Goal: Information Seeking & Learning: Learn about a topic

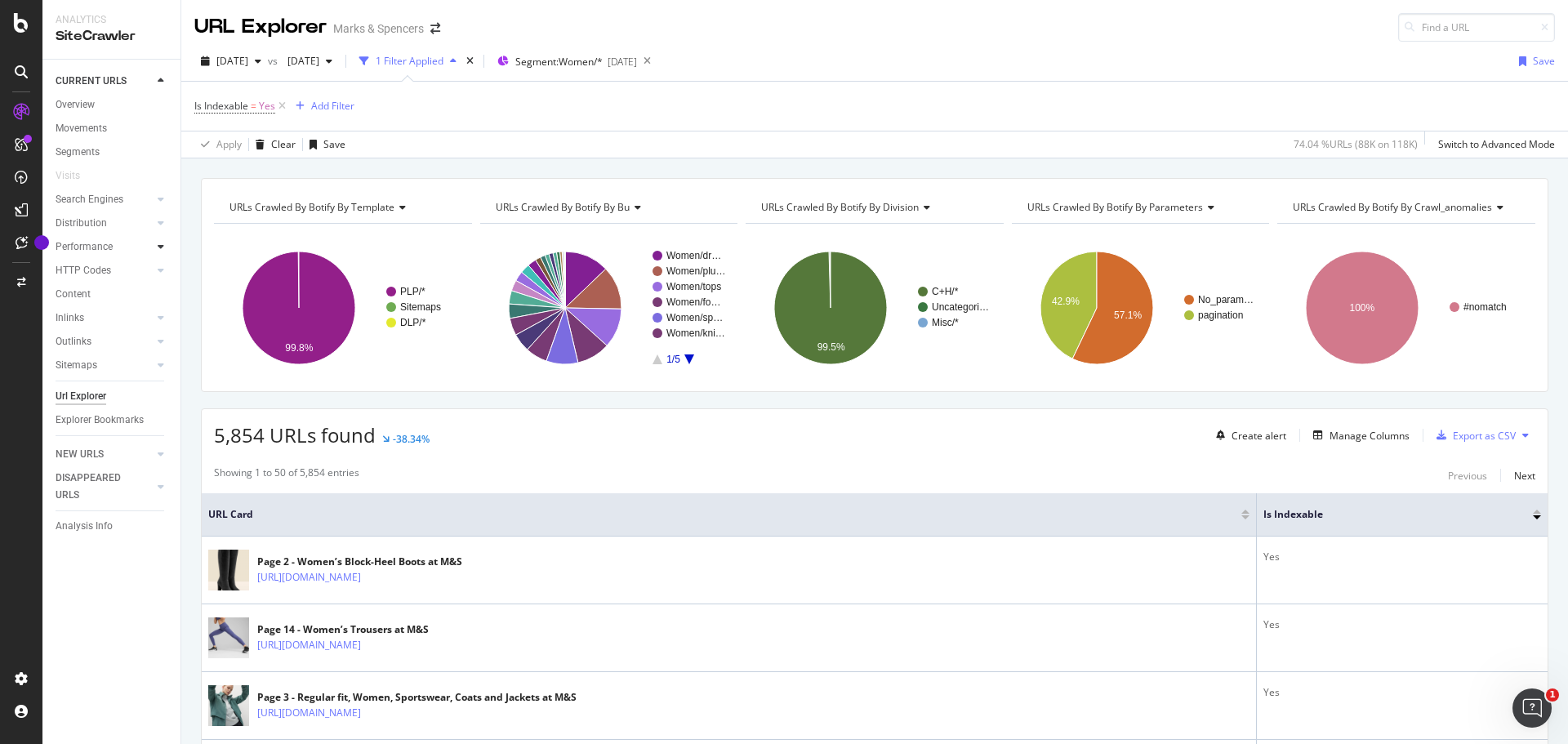
click at [162, 245] on icon at bounding box center [161, 247] width 7 height 10
click at [95, 276] on div "Top Charts" at bounding box center [87, 271] width 48 height 17
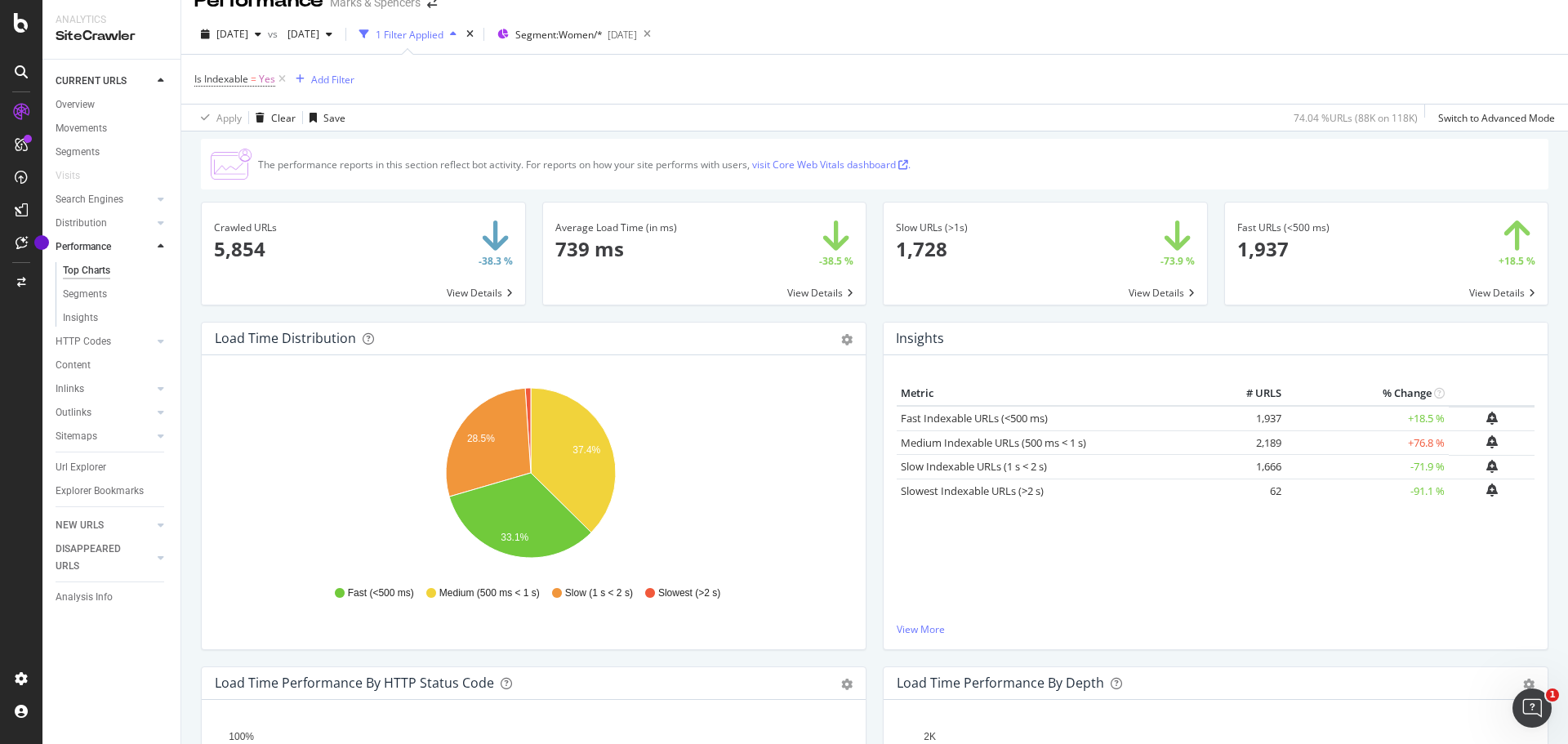
scroll to position [27, 0]
click at [460, 280] on span at bounding box center [362, 252] width 323 height 102
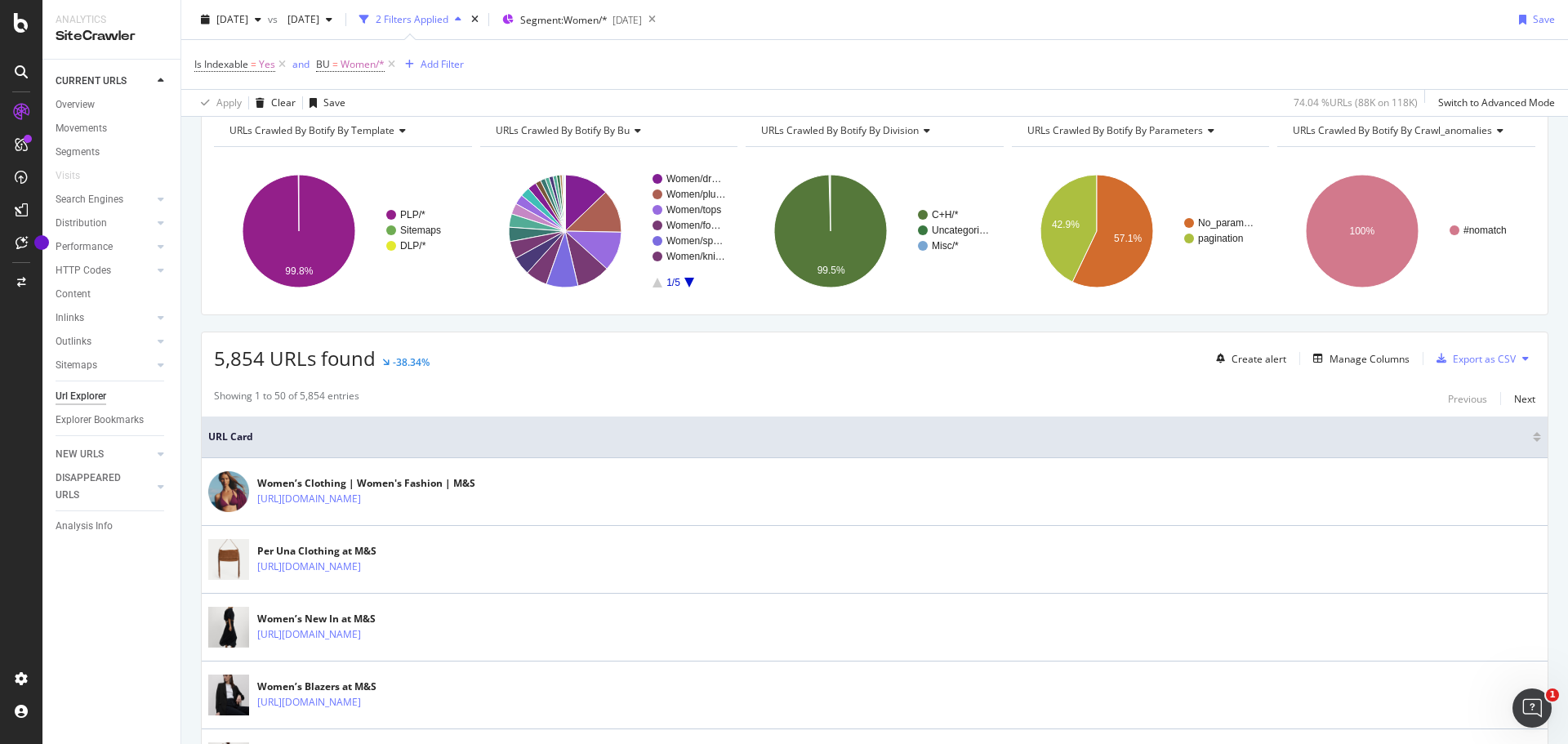
scroll to position [77, 0]
click at [1333, 365] on div "Manage Columns" at bounding box center [1358, 358] width 103 height 18
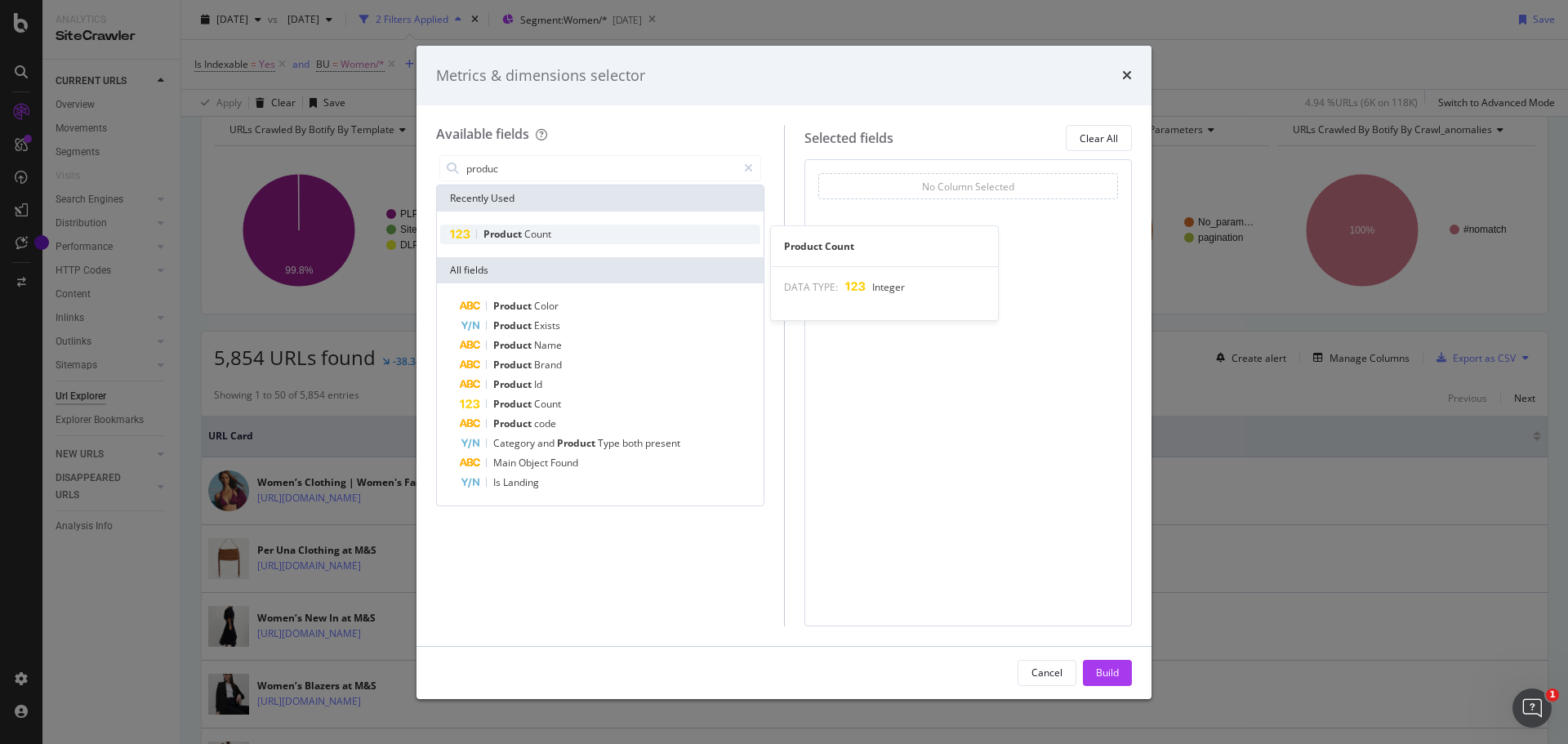
type input "produc"
click at [547, 232] on span "Count" at bounding box center [538, 234] width 27 height 13
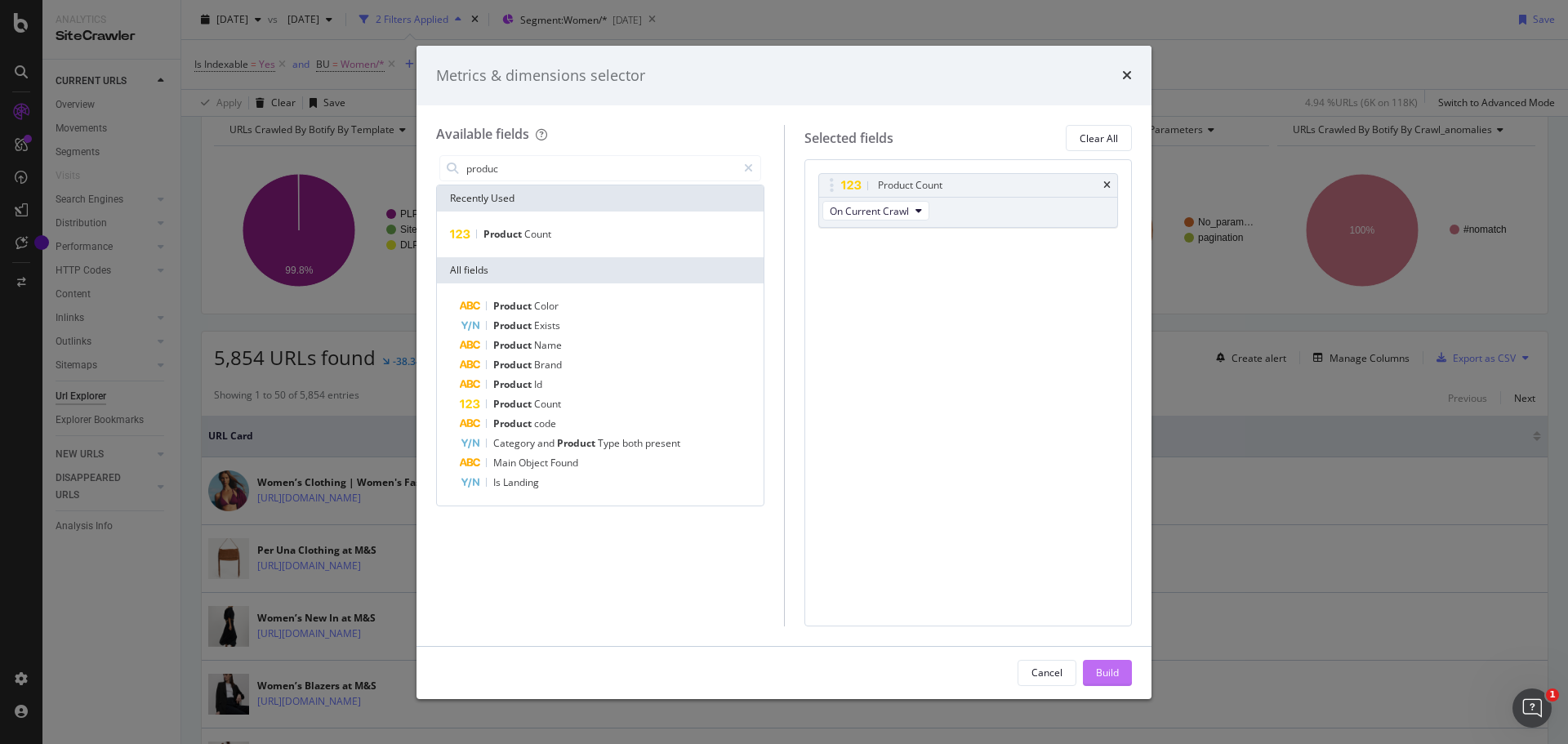
click at [1121, 674] on button "Build" at bounding box center [1106, 673] width 49 height 26
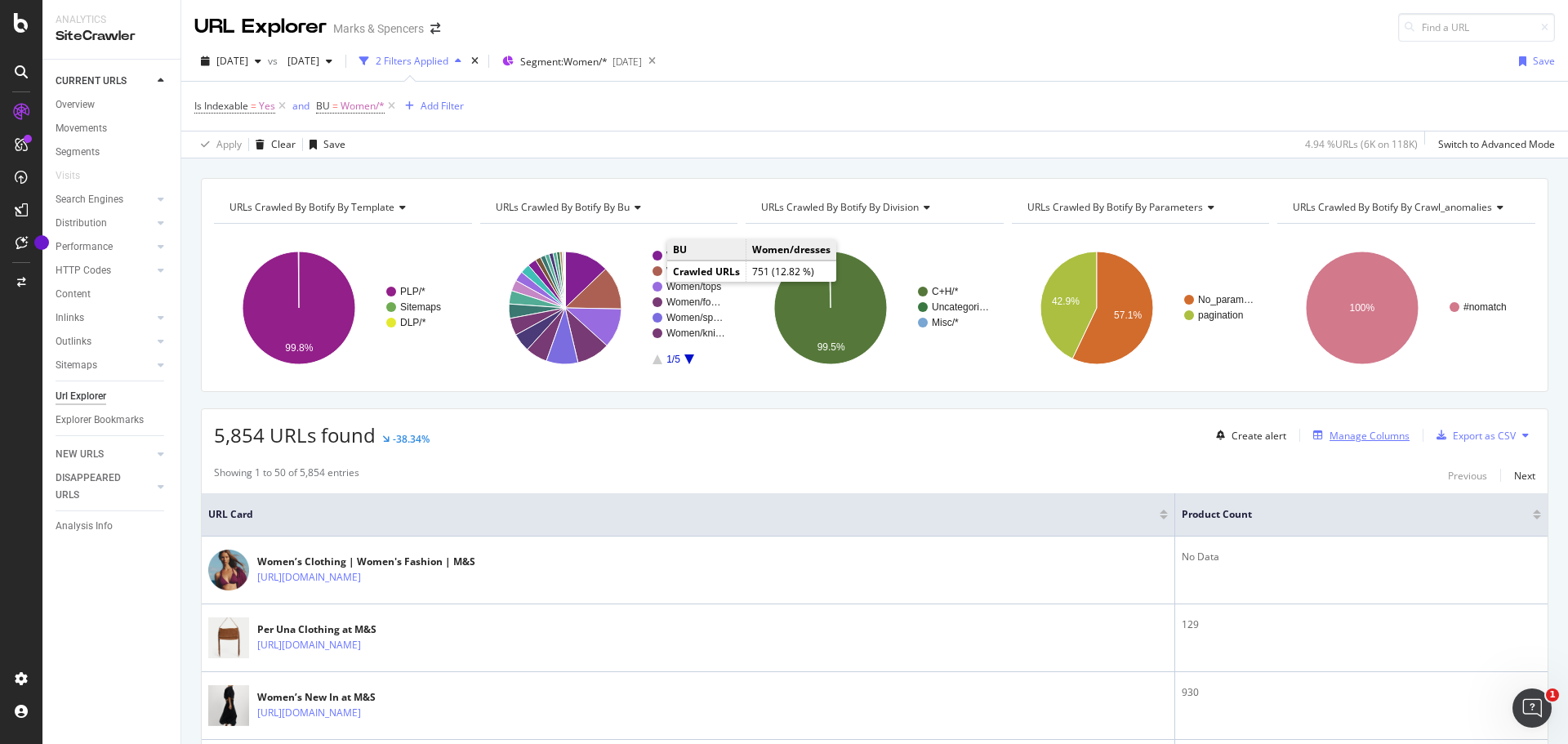
click at [1336, 437] on div "Manage Columns" at bounding box center [1369, 436] width 80 height 13
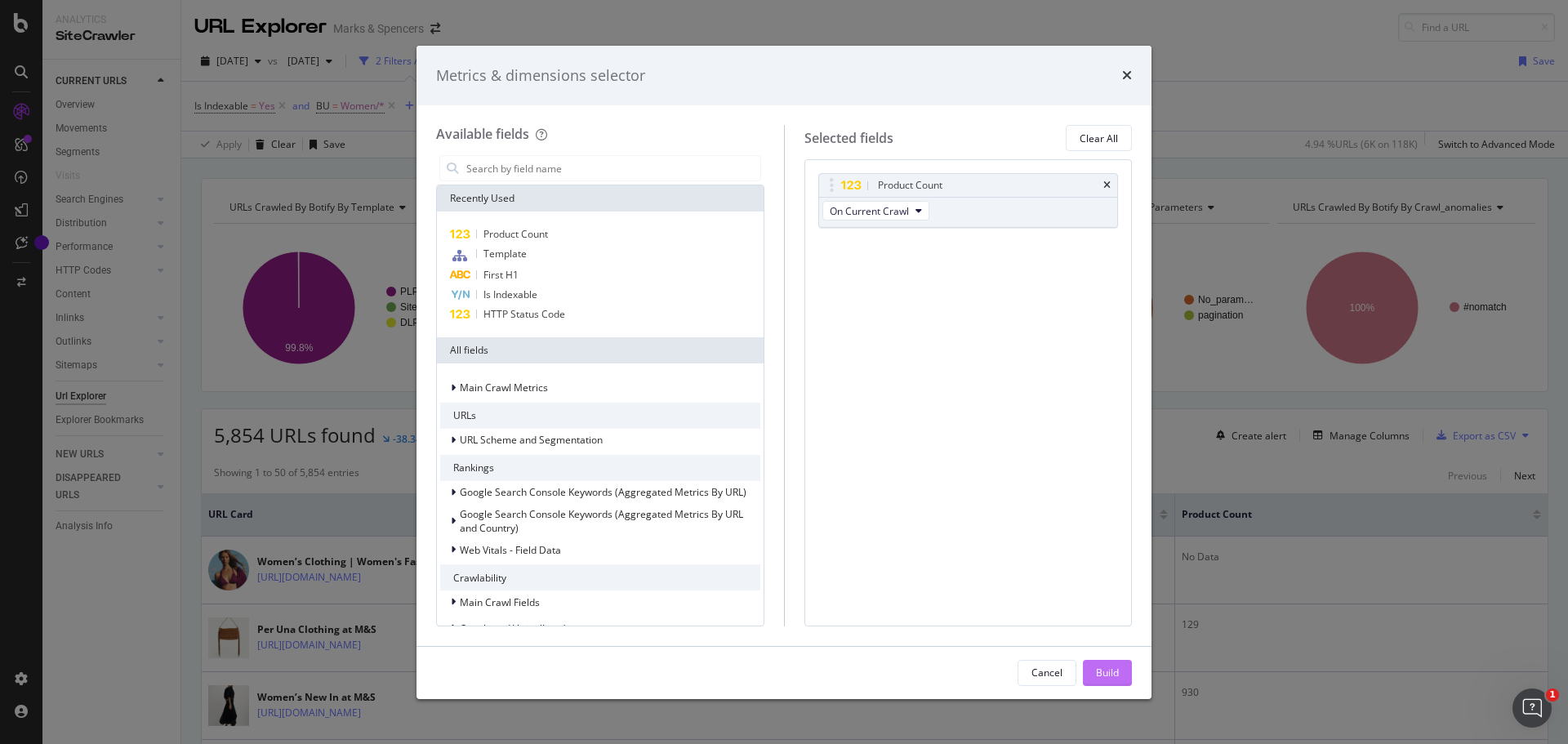
click at [1103, 673] on div "Build" at bounding box center [1107, 672] width 23 height 13
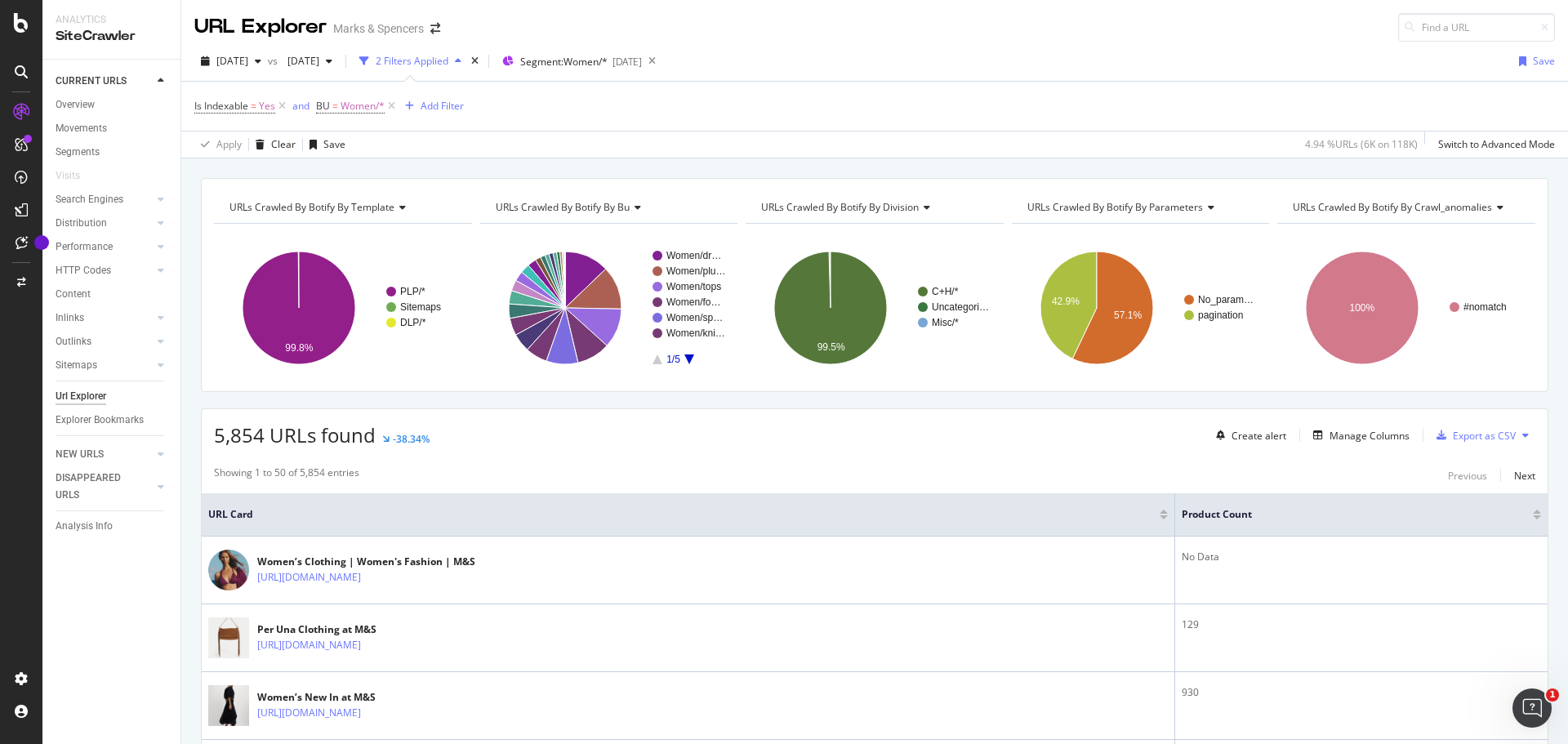
click at [935, 148] on div "Apply Clear Save 4.94 % URLs ( 6K on 118K ) Switch to Advanced Mode" at bounding box center [874, 145] width 1387 height 27
click at [93, 106] on div "Overview" at bounding box center [75, 105] width 40 height 17
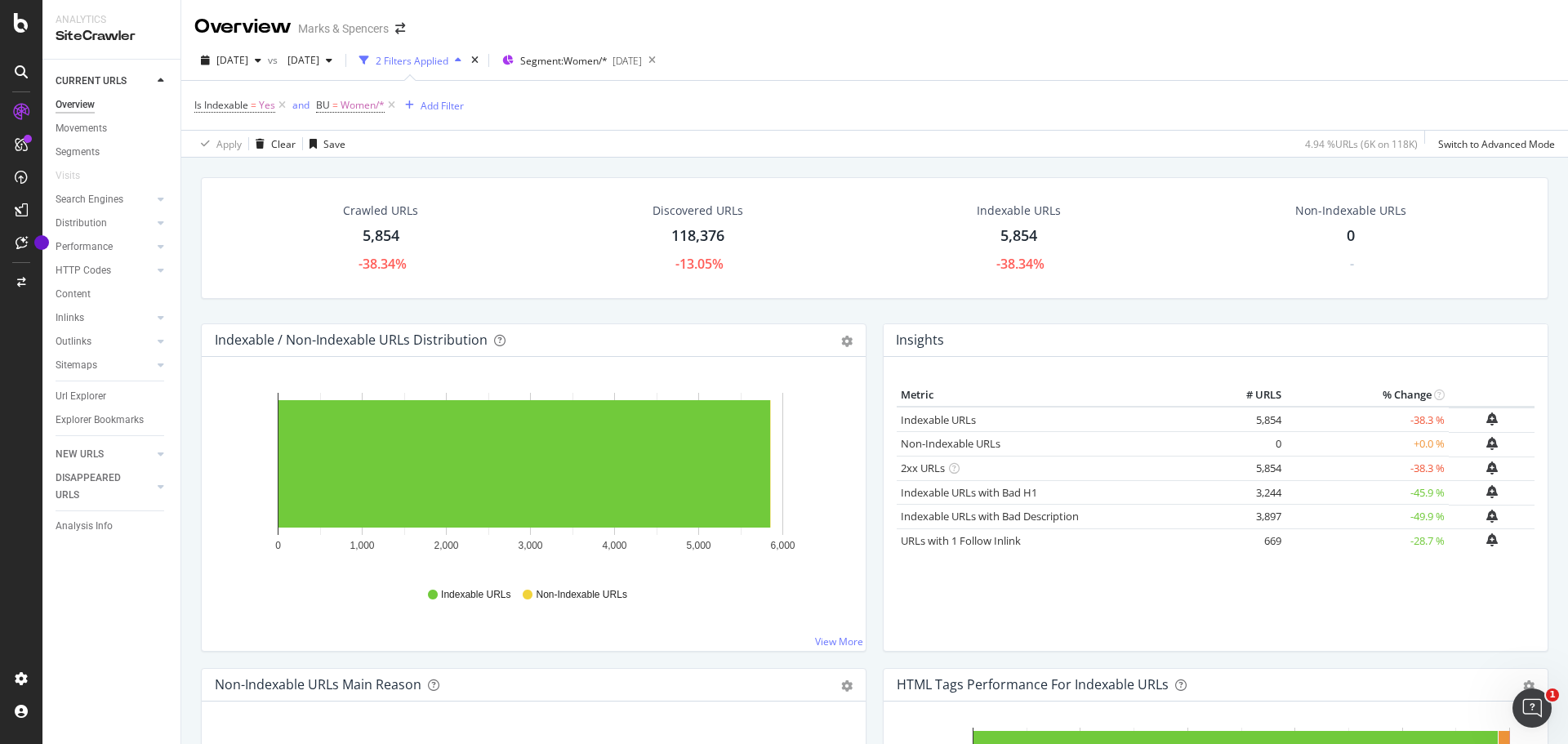
click at [875, 243] on div "Indexable URLs 5,854 -38.34%" at bounding box center [1019, 238] width 318 height 88
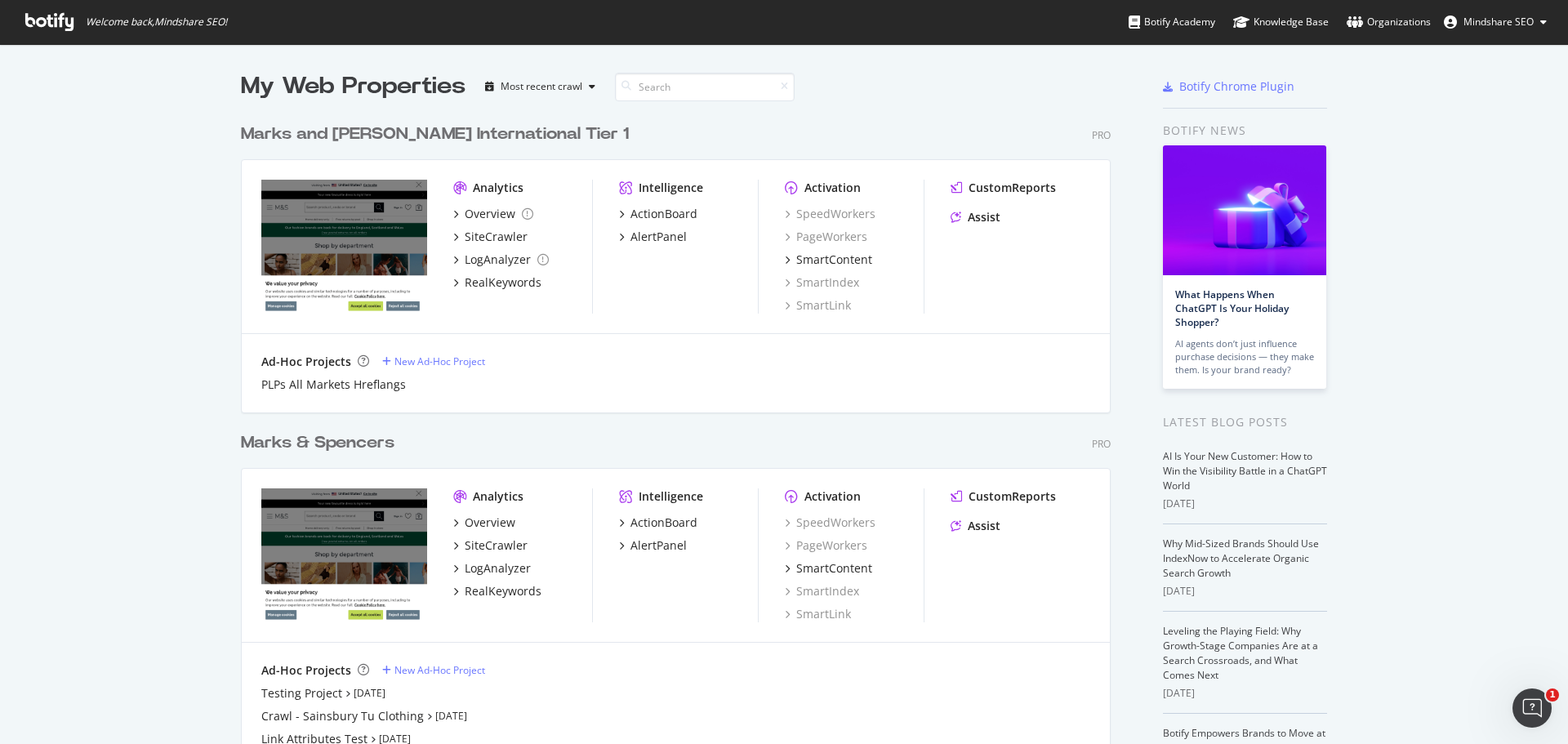
scroll to position [115, 0]
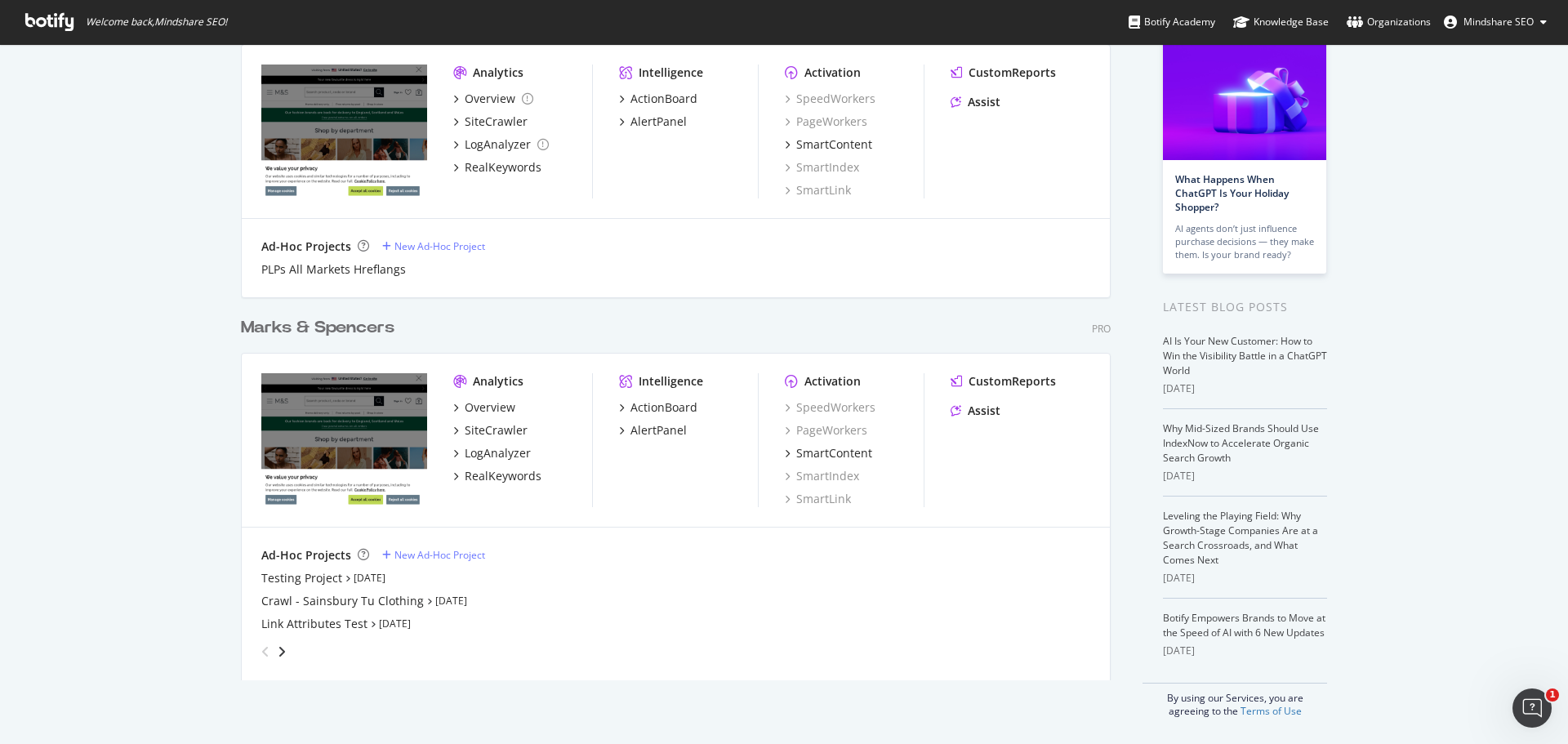
click at [364, 324] on div "Marks & Spencers" at bounding box center [317, 328] width 153 height 24
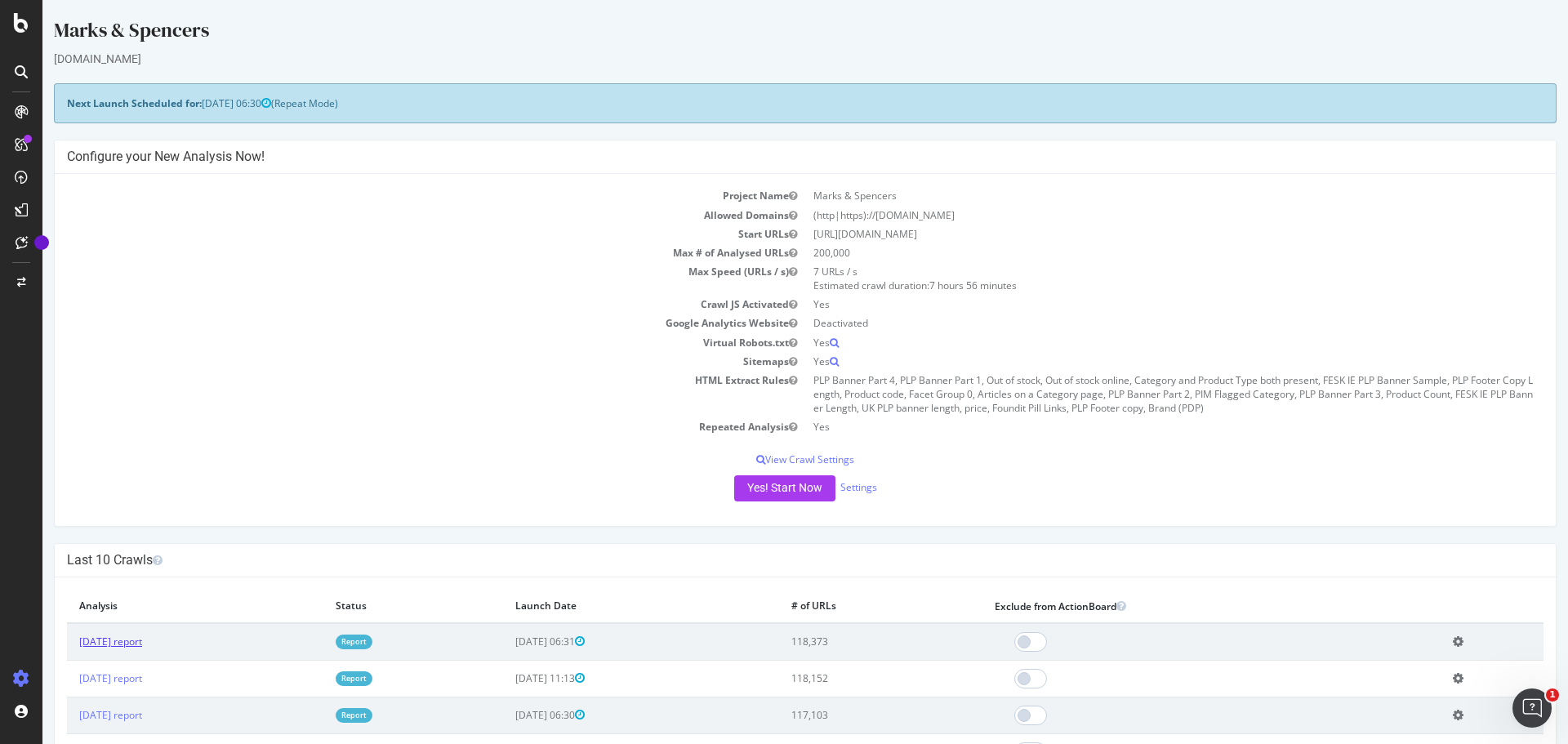
click at [132, 642] on link "[DATE] report" at bounding box center [110, 641] width 63 height 13
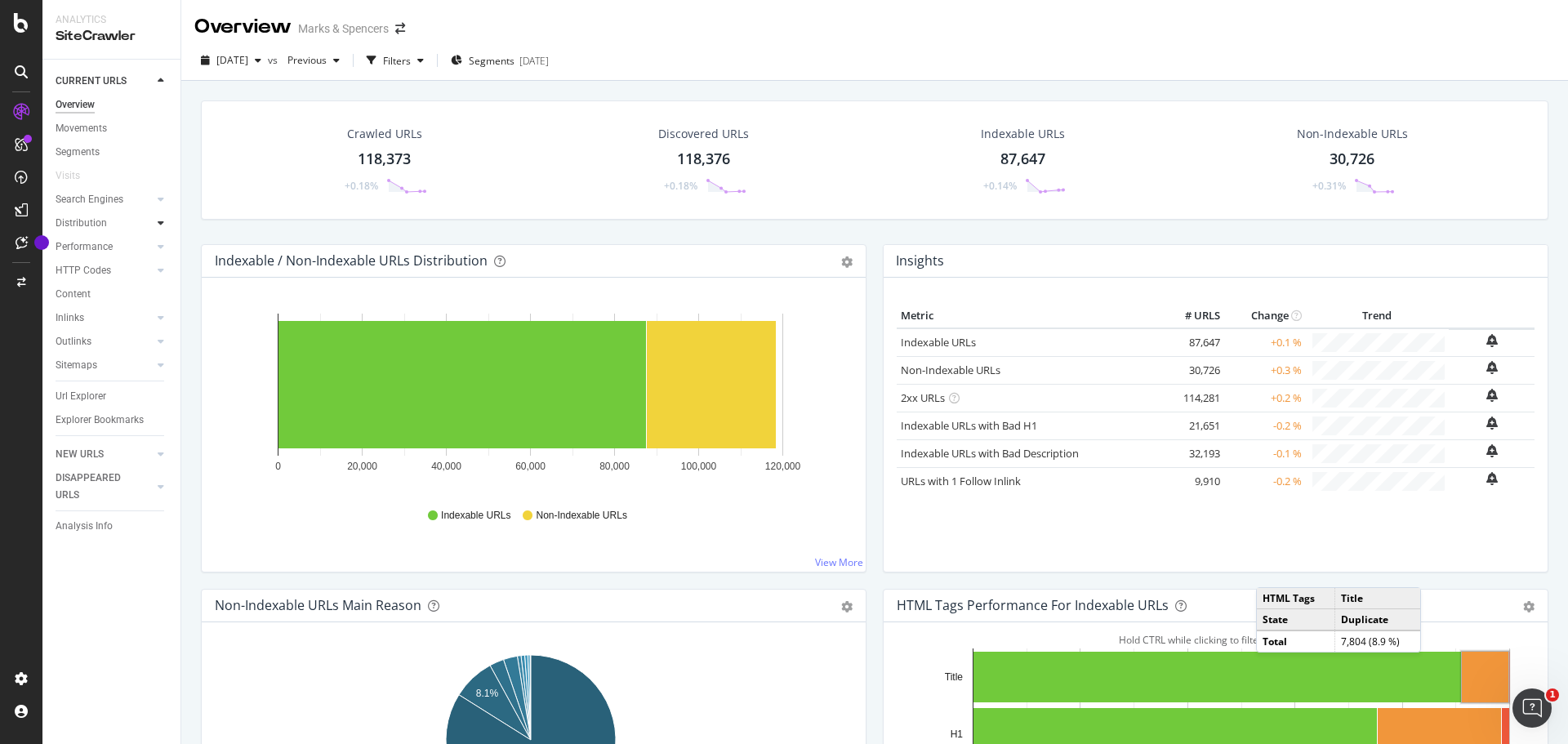
click at [164, 223] on div at bounding box center [160, 223] width 16 height 16
click at [77, 294] on div "Insights" at bounding box center [80, 295] width 35 height 17
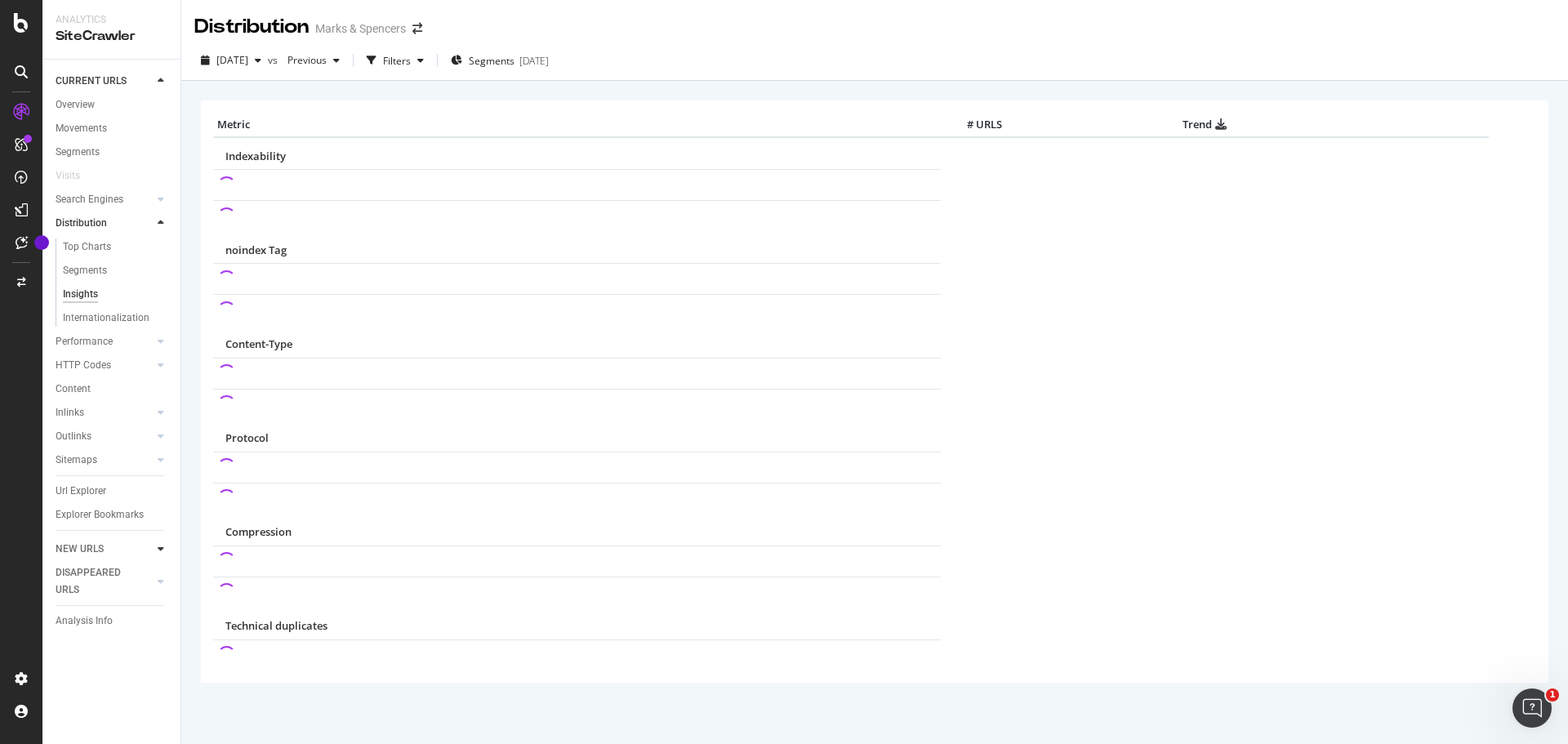
click at [162, 546] on icon at bounding box center [161, 548] width 7 height 10
click at [86, 122] on div "Overview" at bounding box center [75, 129] width 40 height 17
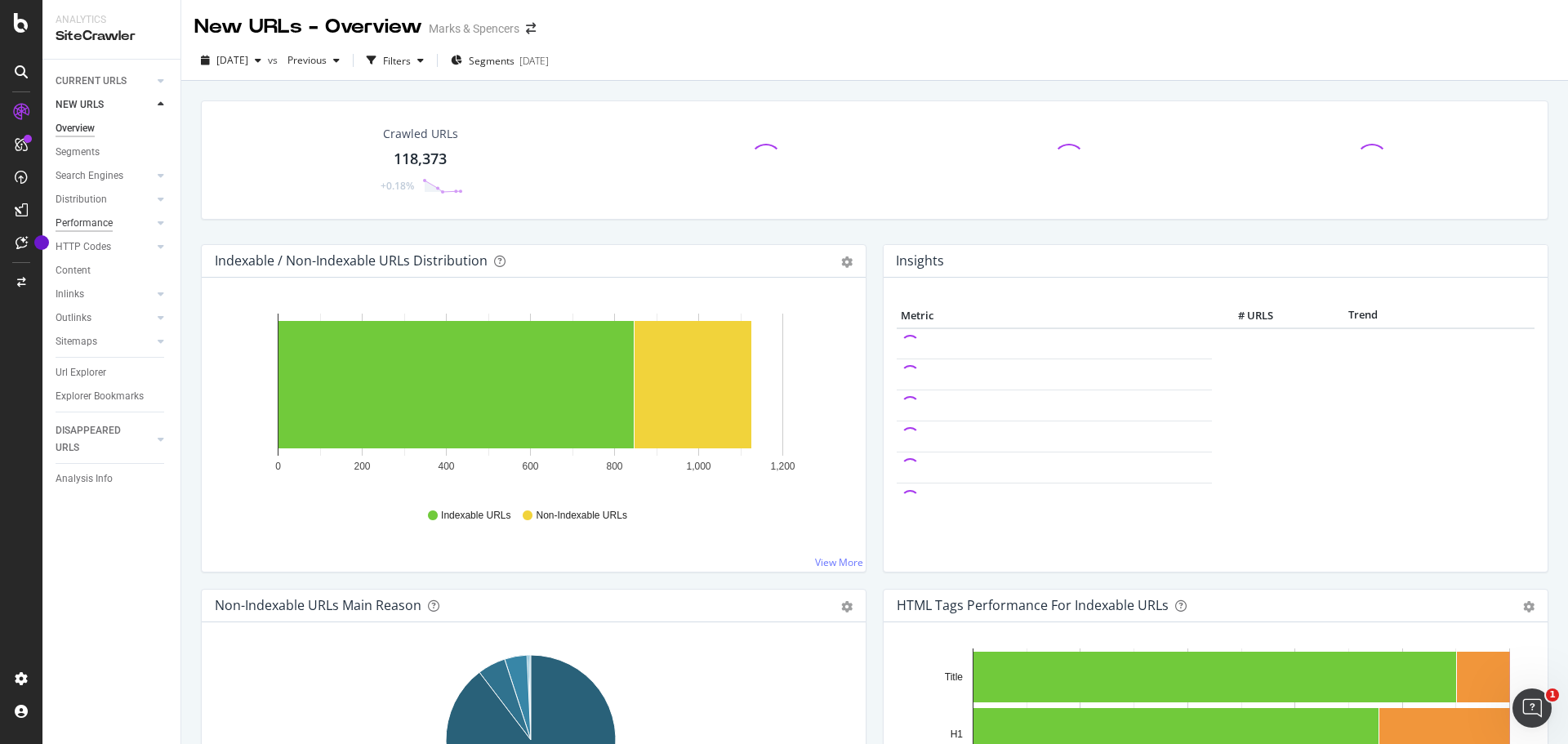
click at [93, 223] on div "Performance" at bounding box center [84, 224] width 57 height 17
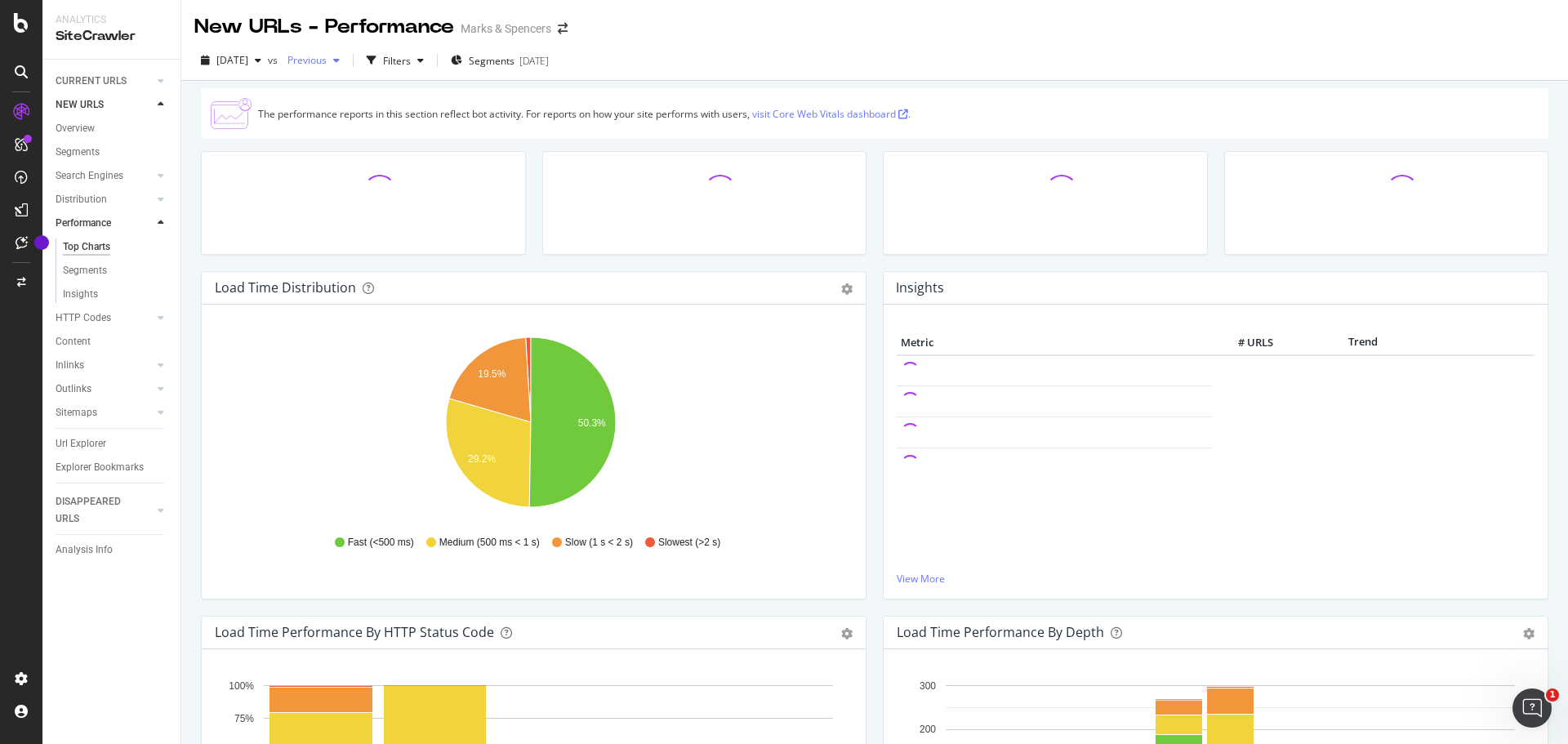
click at [327, 60] on span "Previous" at bounding box center [303, 60] width 45 height 13
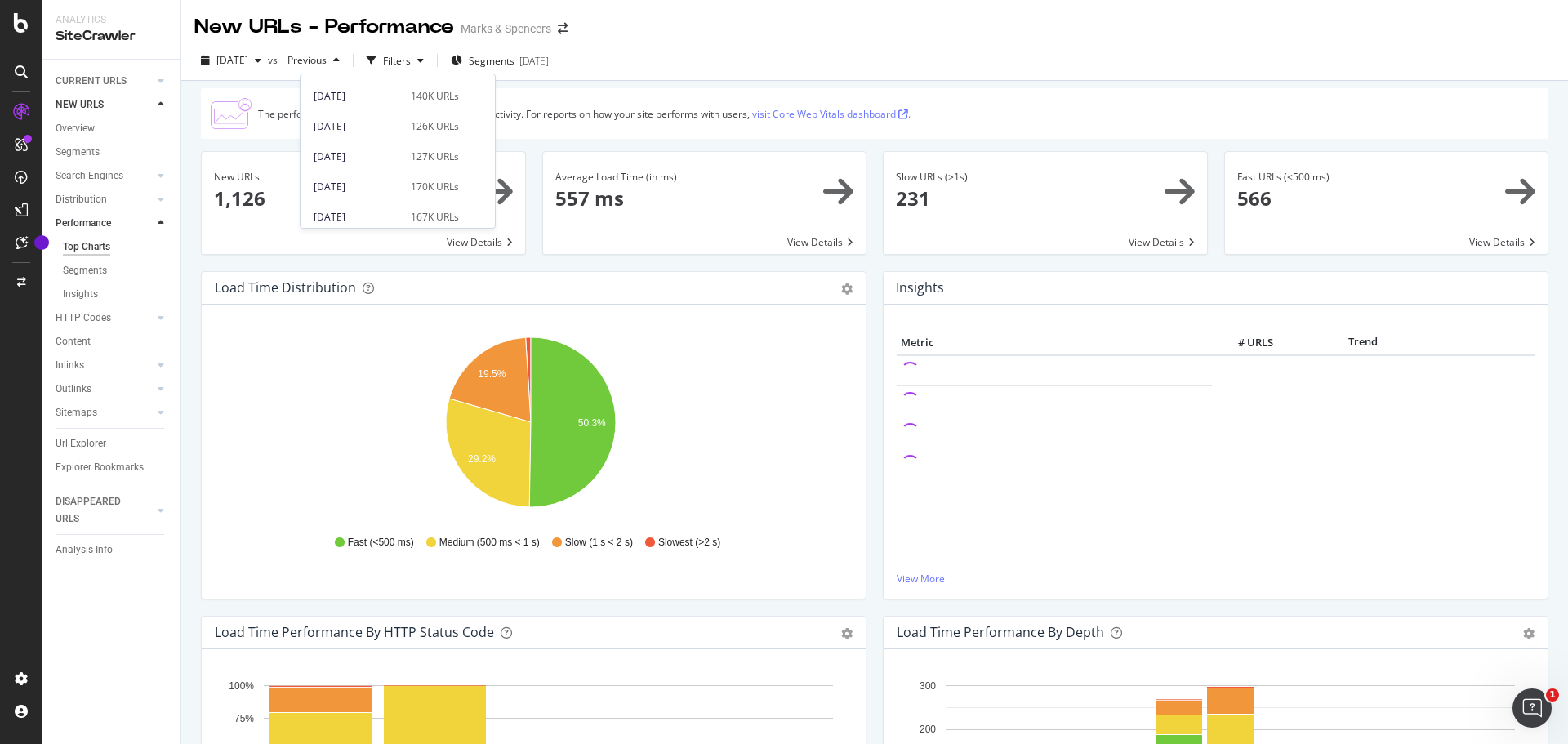
scroll to position [657, 0]
click at [384, 120] on div "[DATE]" at bounding box center [357, 121] width 88 height 14
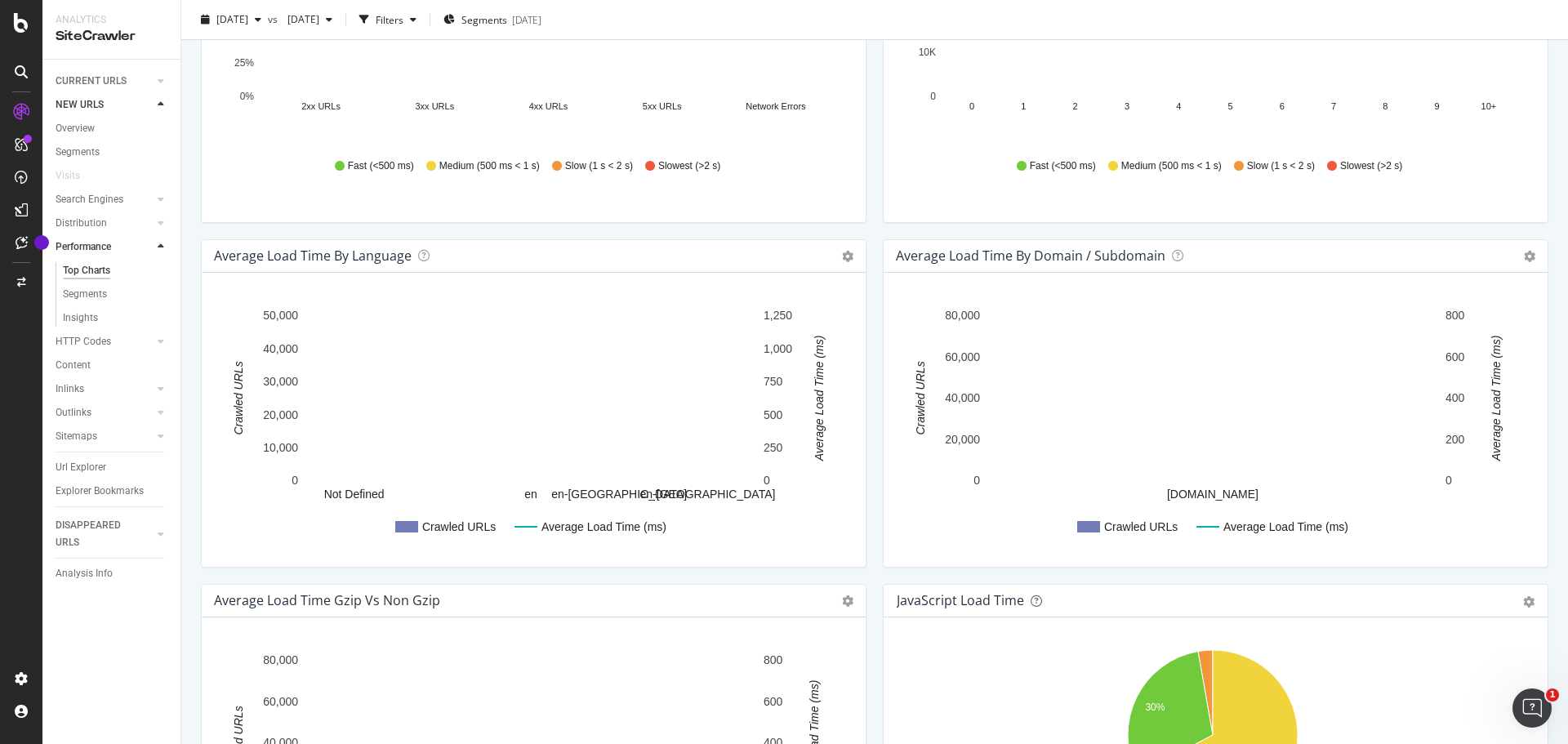
scroll to position [490, 0]
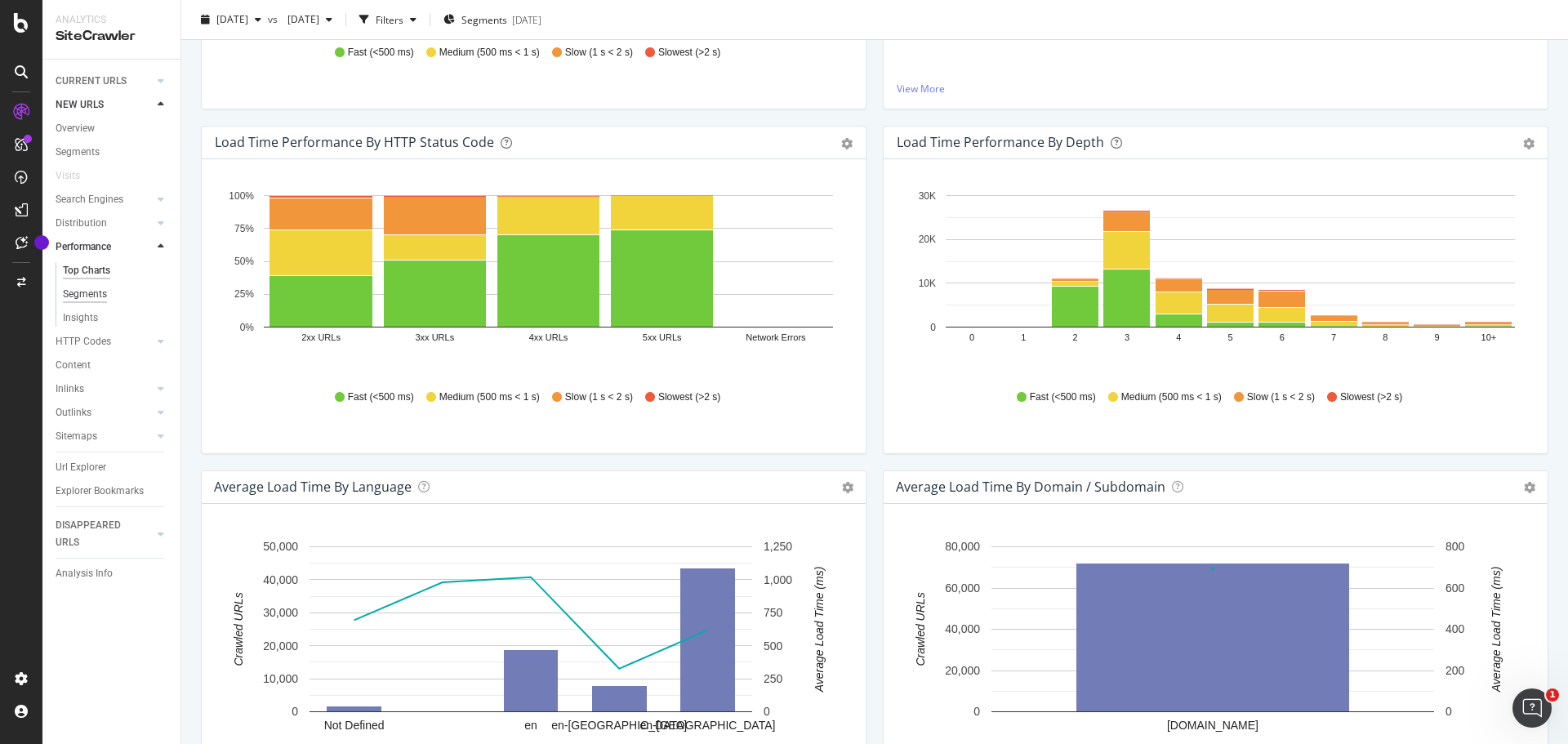
click at [103, 296] on div "Segments" at bounding box center [85, 295] width 44 height 17
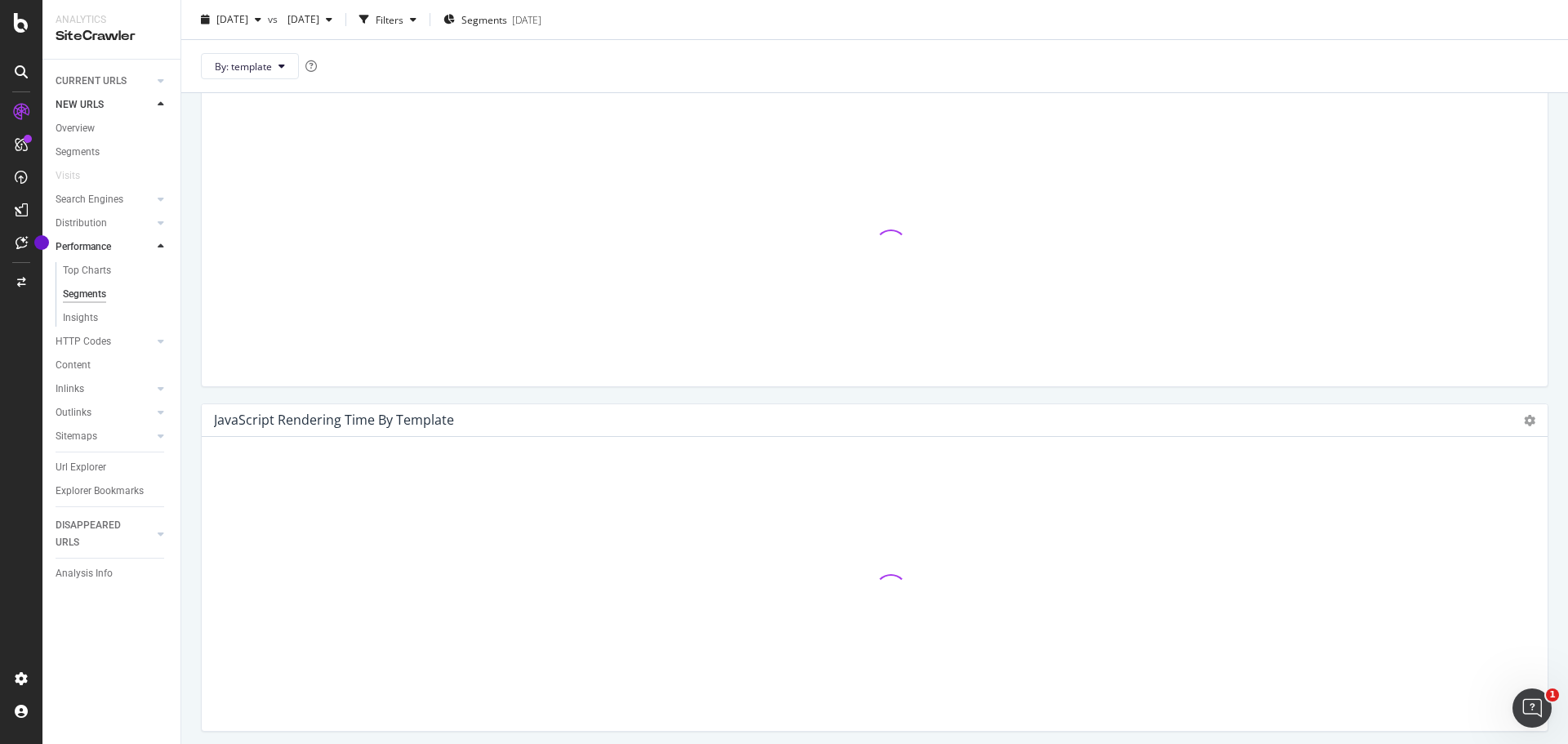
scroll to position [543, 0]
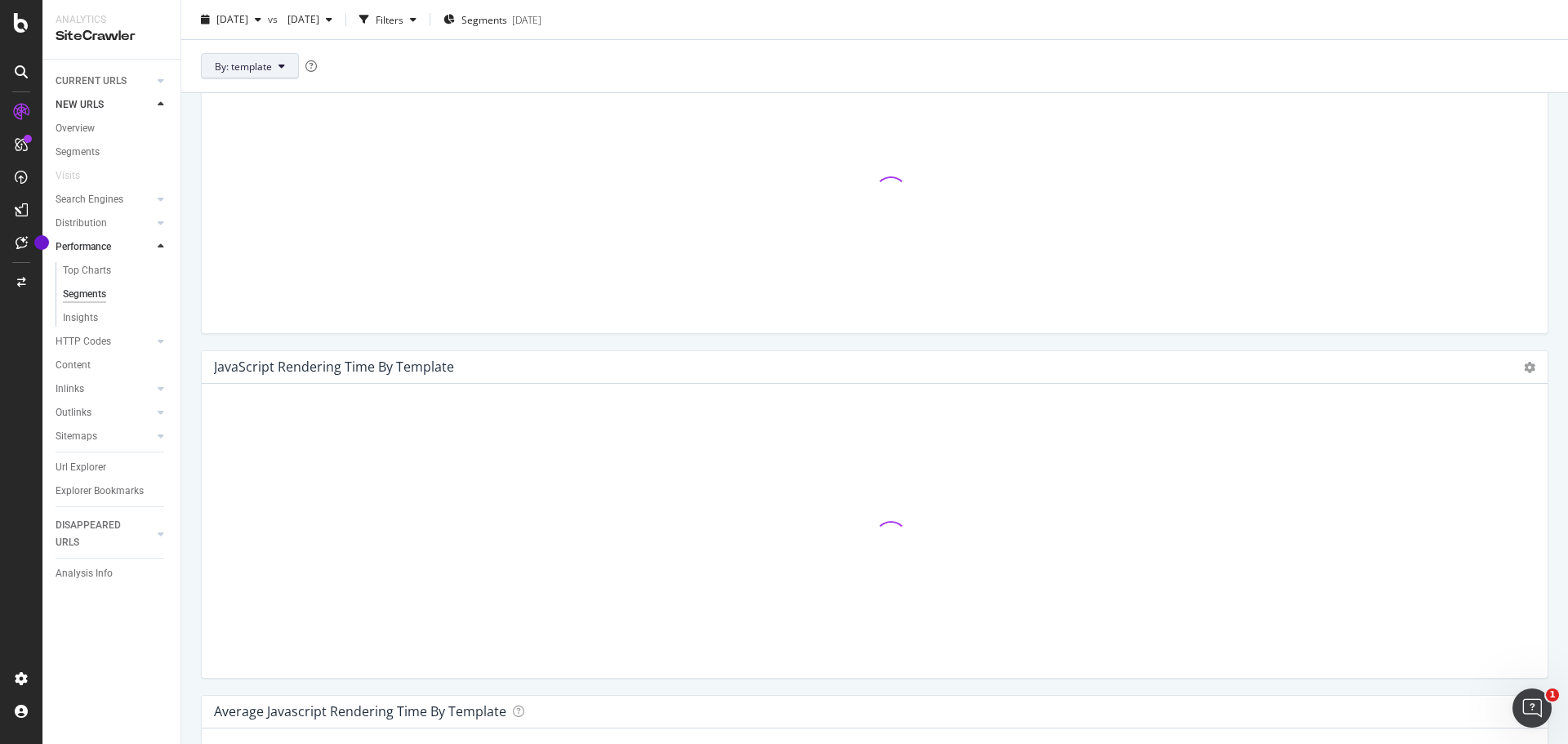
click at [276, 56] on button "By: template" at bounding box center [250, 66] width 98 height 26
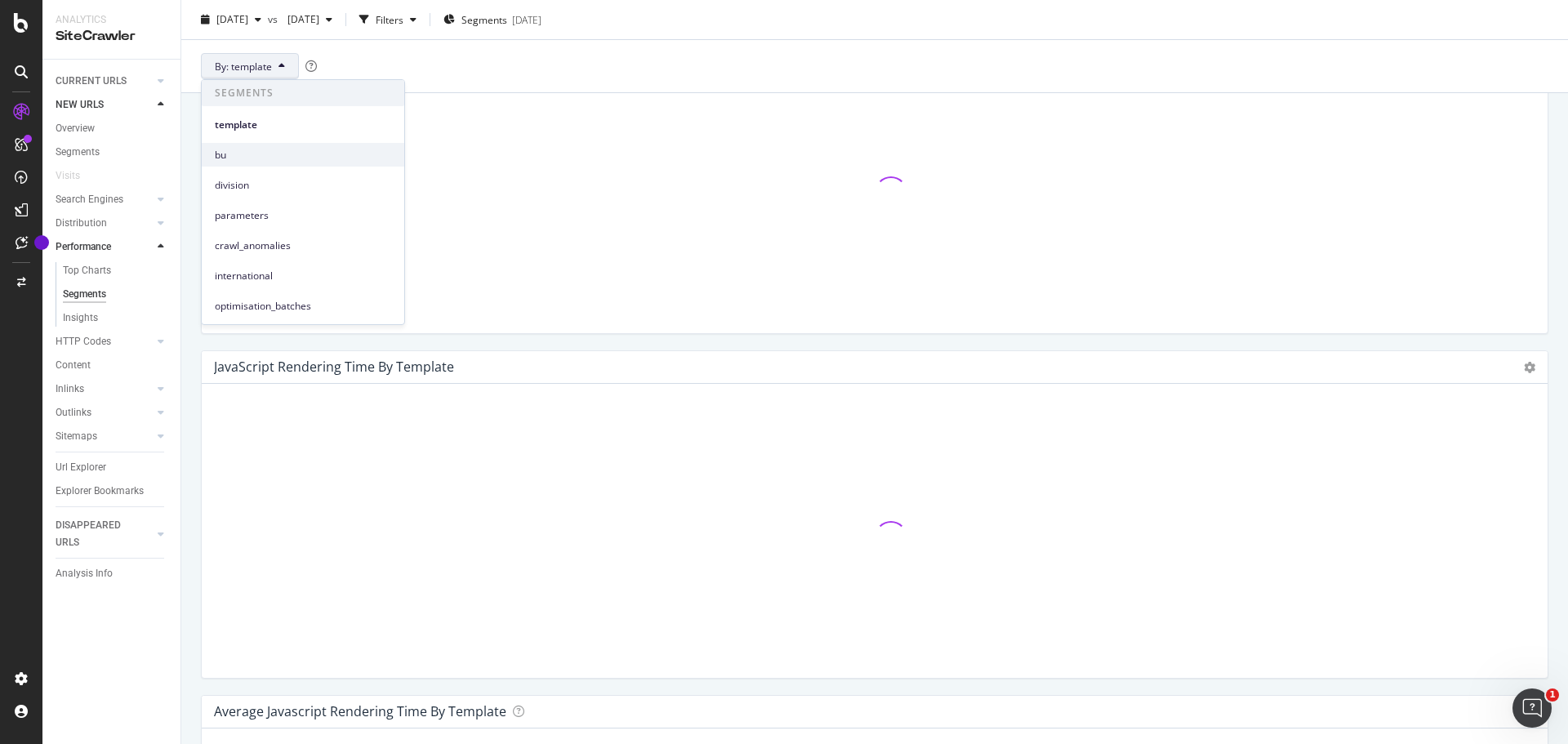
click at [252, 150] on span "bu" at bounding box center [303, 154] width 176 height 14
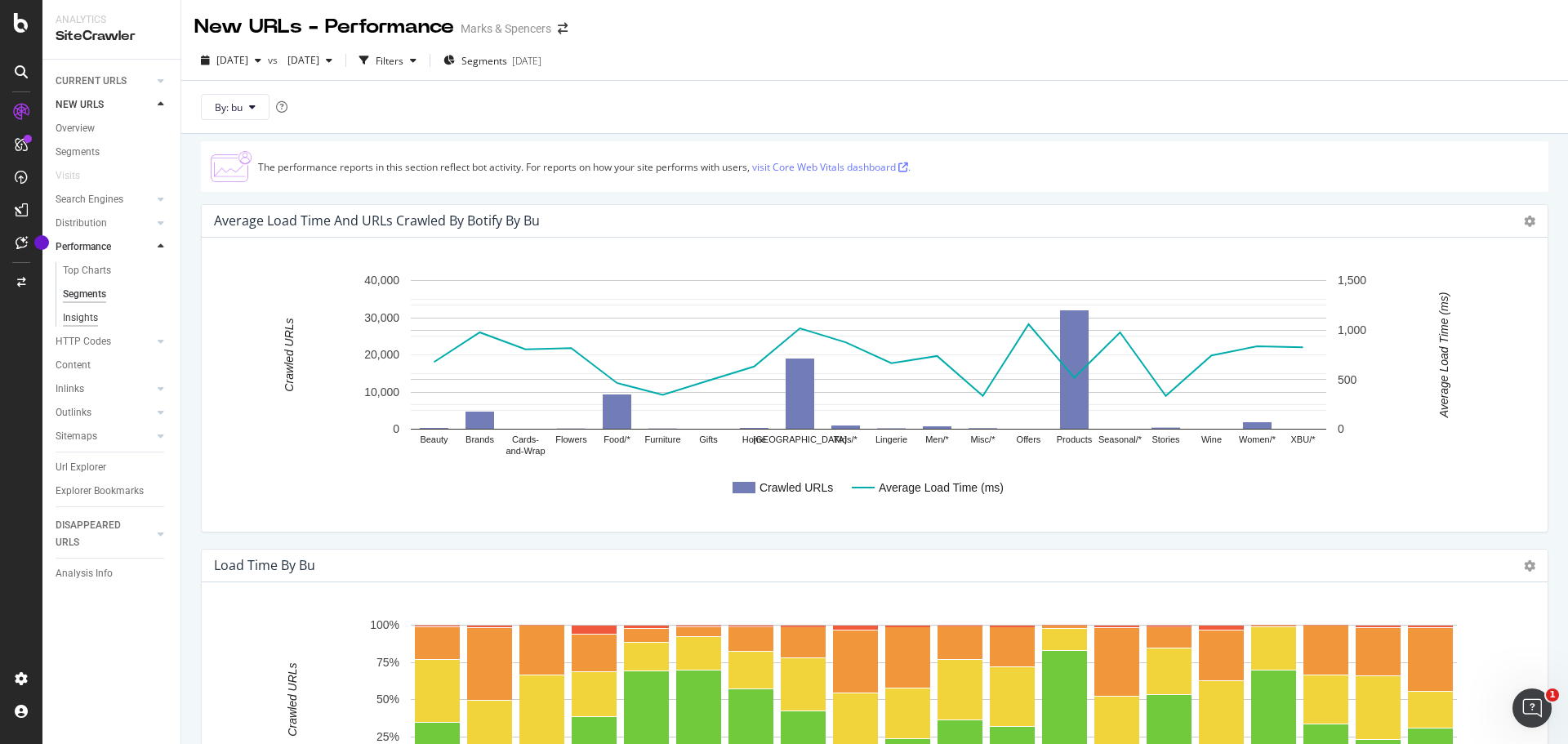
click at [83, 315] on div "Insights" at bounding box center [80, 318] width 35 height 17
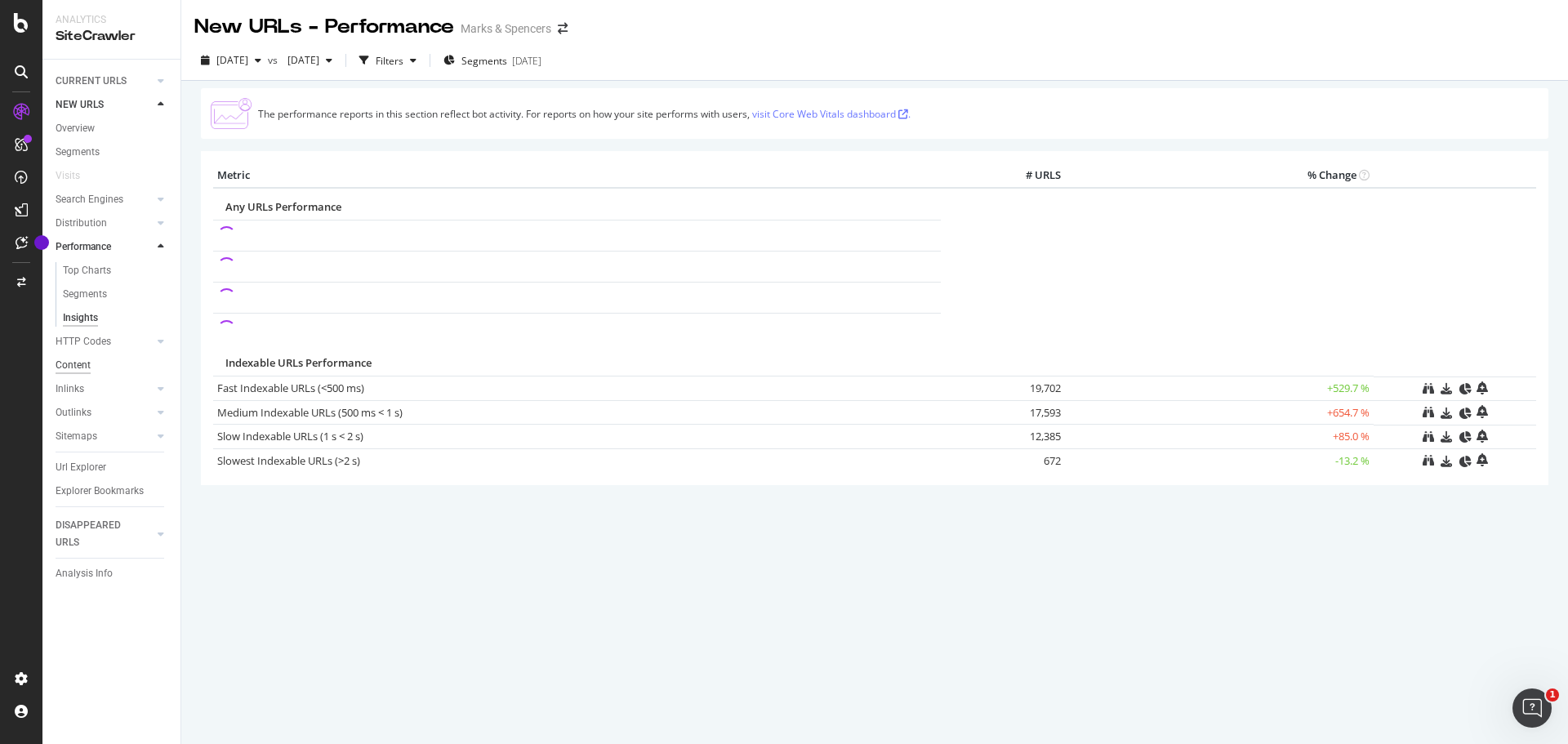
click at [85, 366] on div "Content" at bounding box center [73, 365] width 35 height 17
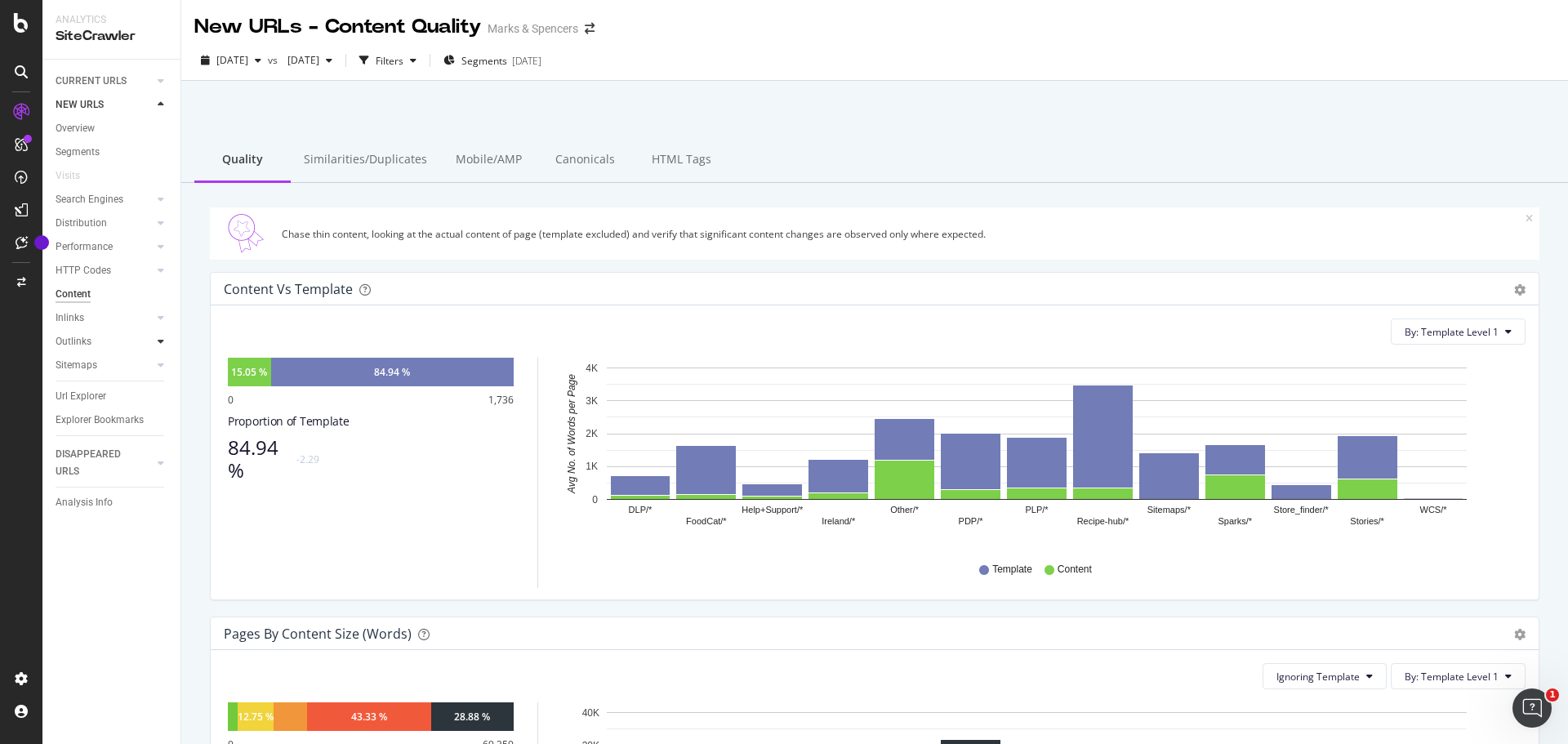
click at [162, 334] on div at bounding box center [160, 341] width 16 height 16
click at [159, 320] on icon at bounding box center [161, 317] width 7 height 10
click at [157, 195] on div at bounding box center [160, 199] width 16 height 16
click at [111, 151] on link "Segments" at bounding box center [113, 152] width 114 height 17
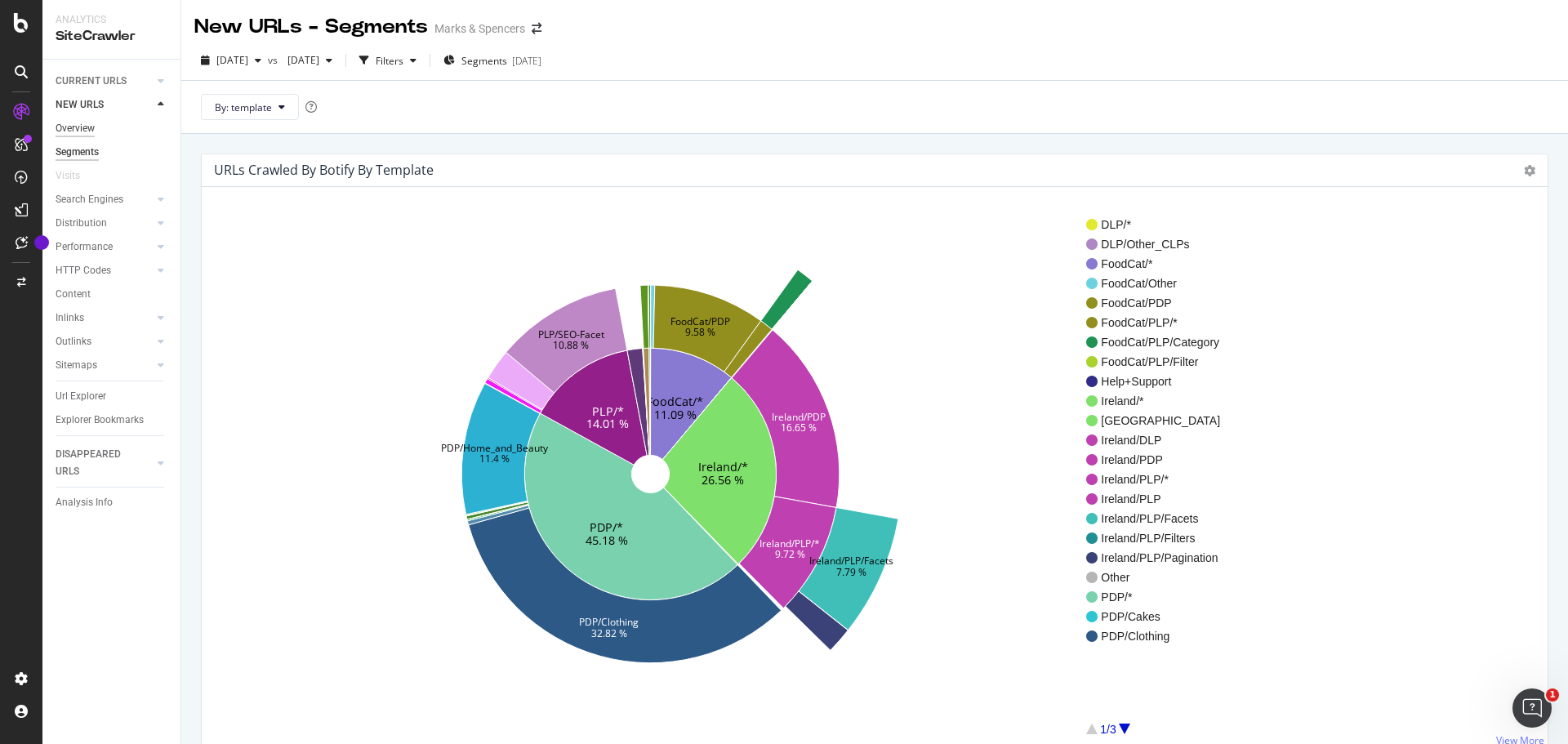
click at [89, 122] on div "Overview" at bounding box center [75, 129] width 40 height 17
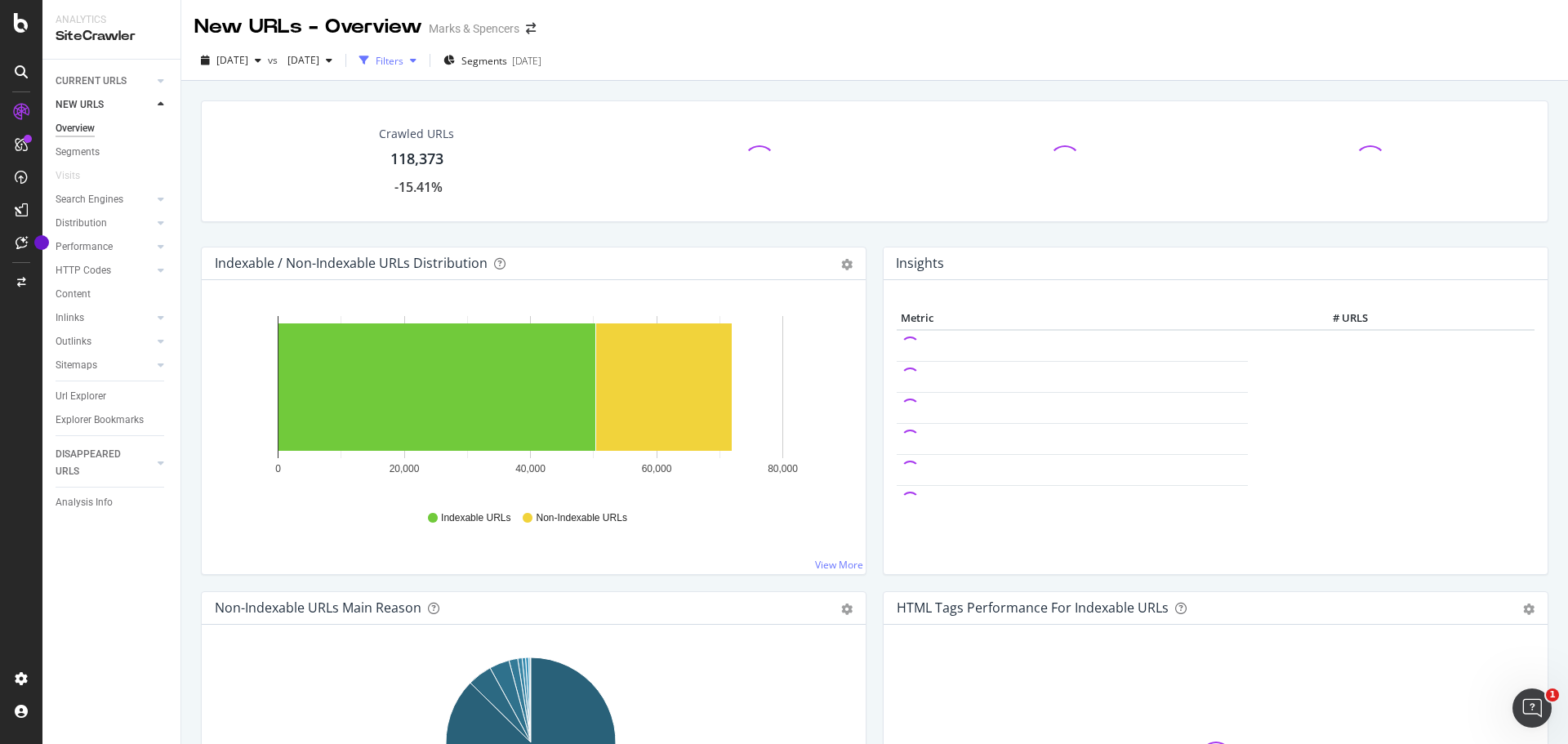
click at [423, 61] on div "button" at bounding box center [413, 61] width 19 height 10
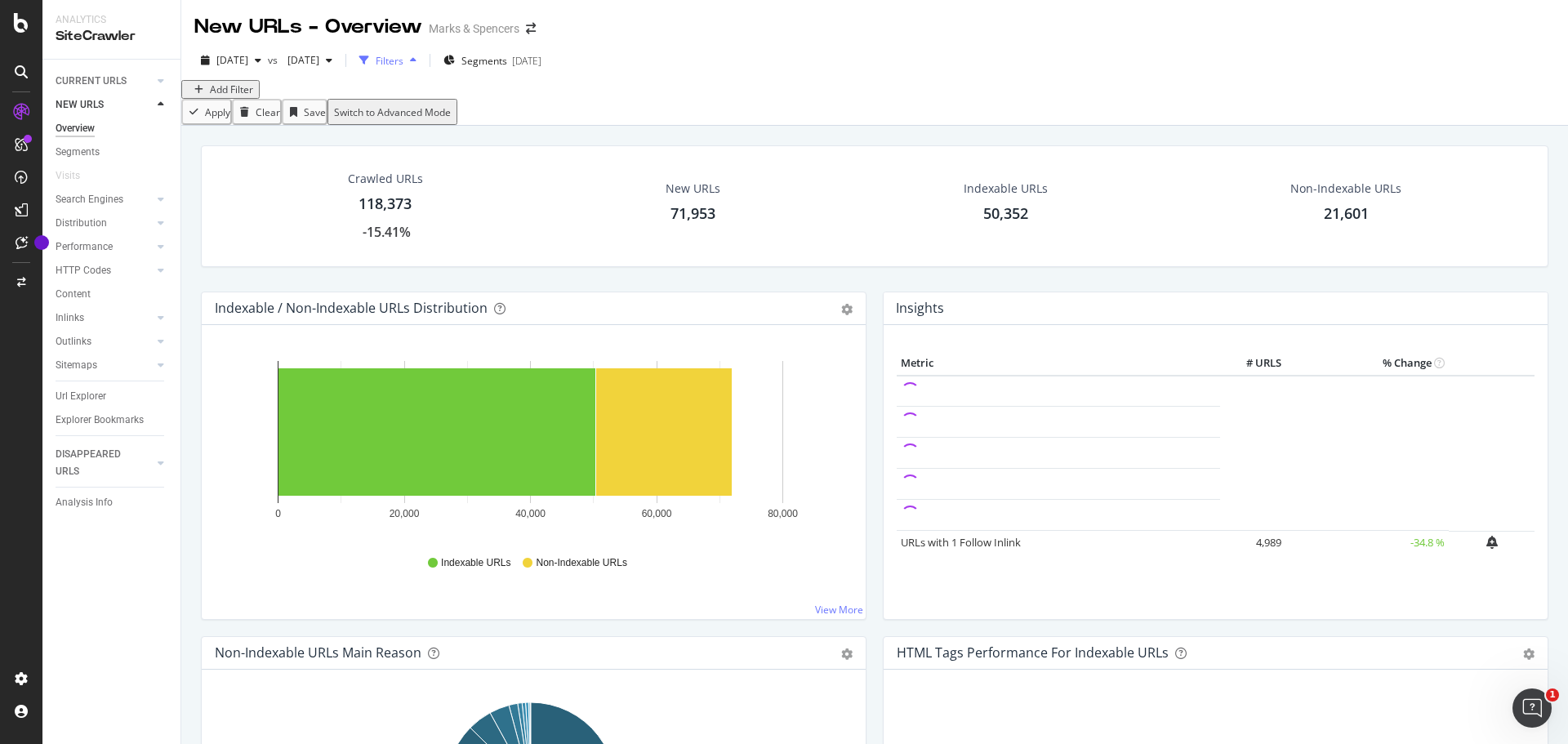
click at [423, 62] on div "button" at bounding box center [413, 61] width 19 height 10
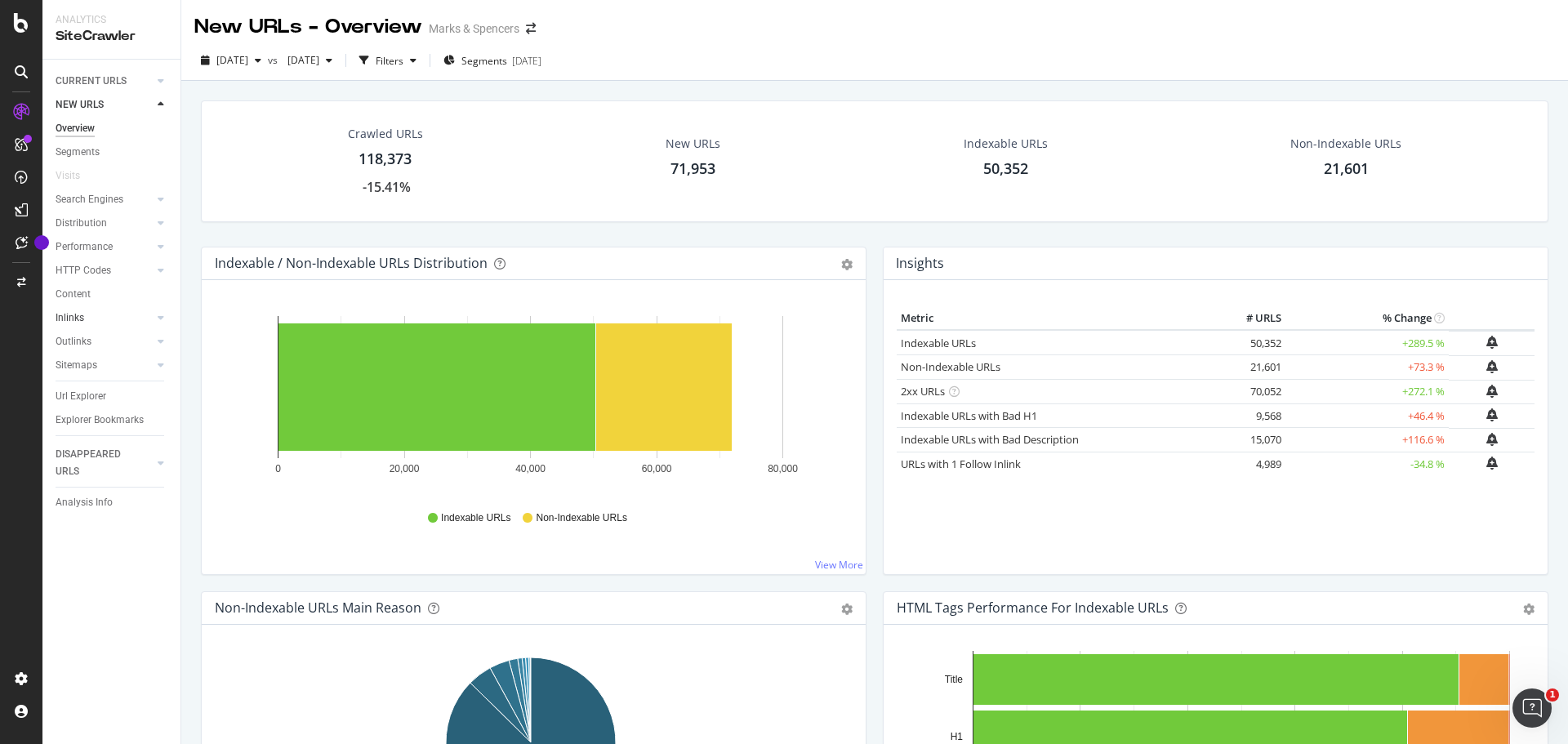
click at [98, 322] on link "Inlinks" at bounding box center [104, 318] width 97 height 17
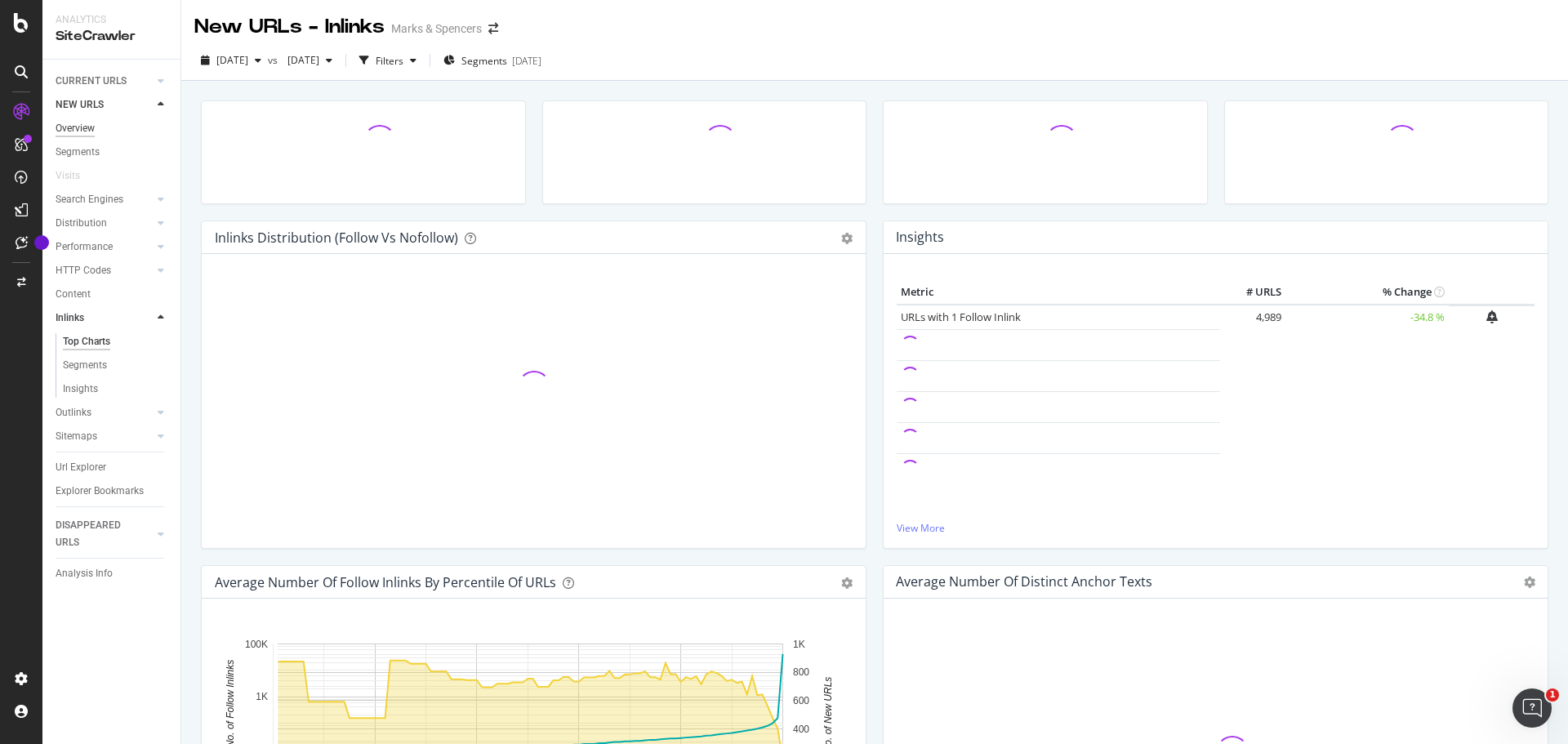
click at [88, 127] on div "Overview" at bounding box center [75, 129] width 40 height 17
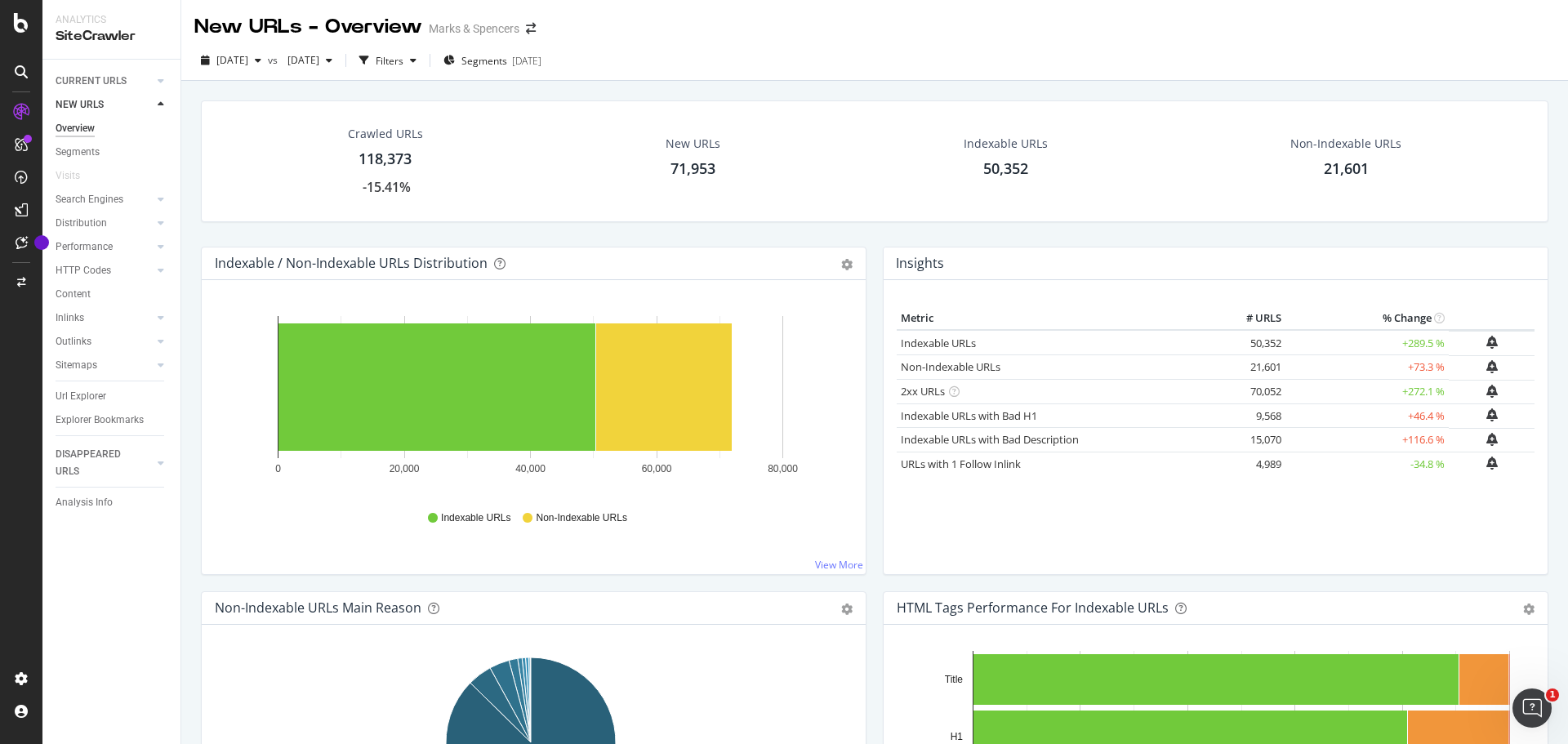
click at [130, 98] on link "NEW URLS" at bounding box center [104, 105] width 97 height 17
click at [159, 79] on icon at bounding box center [161, 81] width 7 height 10
click at [82, 291] on div "Content" at bounding box center [73, 295] width 35 height 17
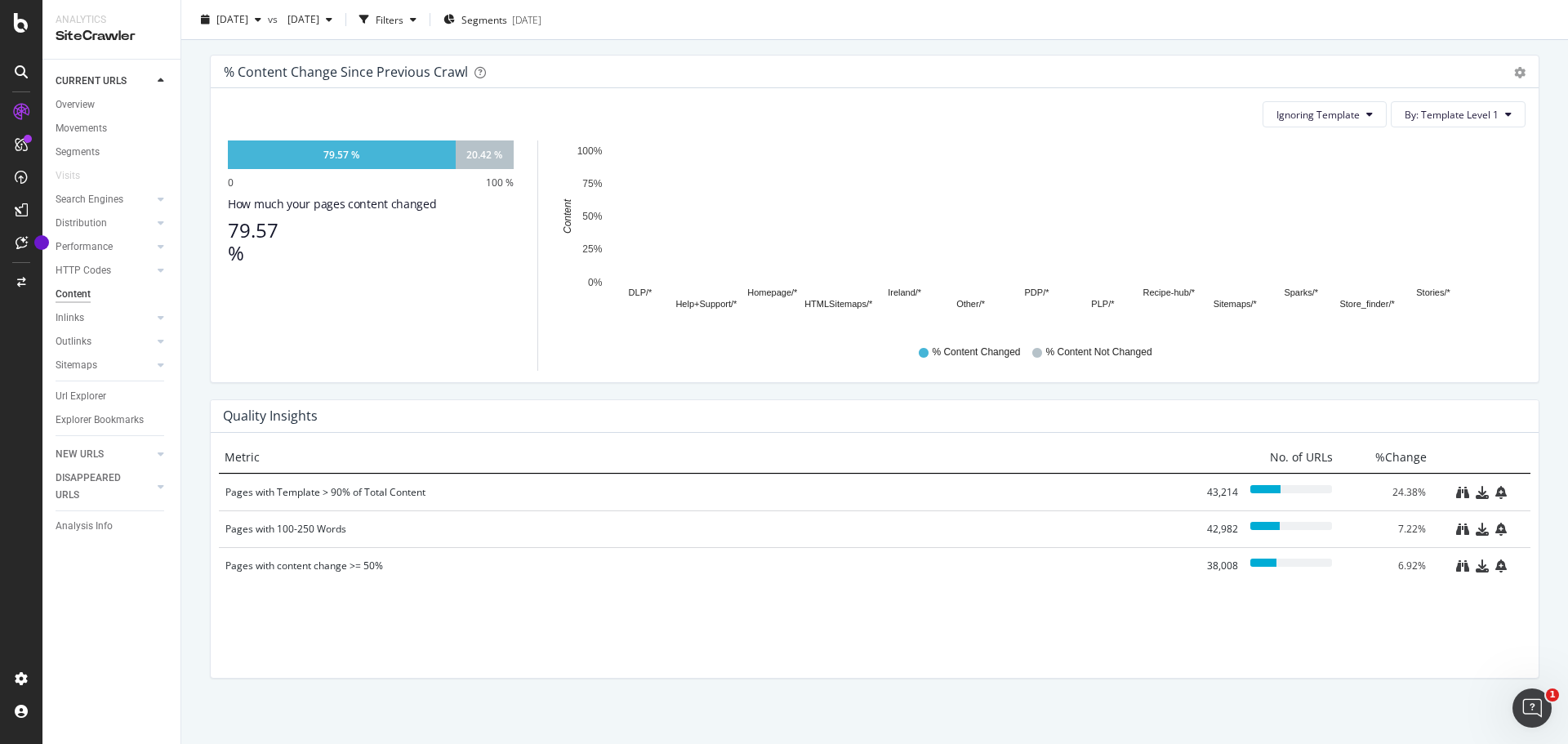
scroll to position [915, 0]
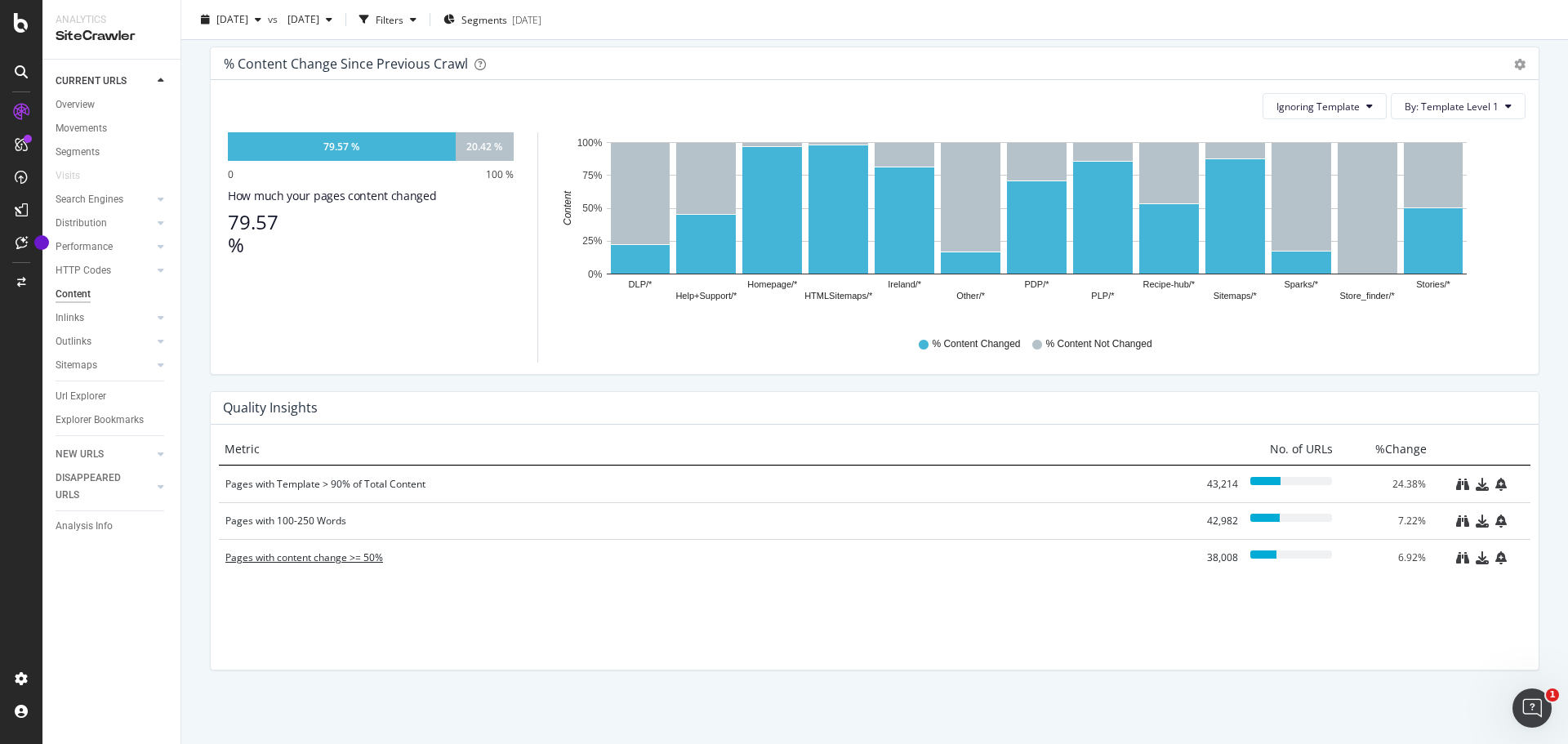
click at [329, 558] on div "Pages with content change >= 50%" at bounding box center [704, 557] width 959 height 16
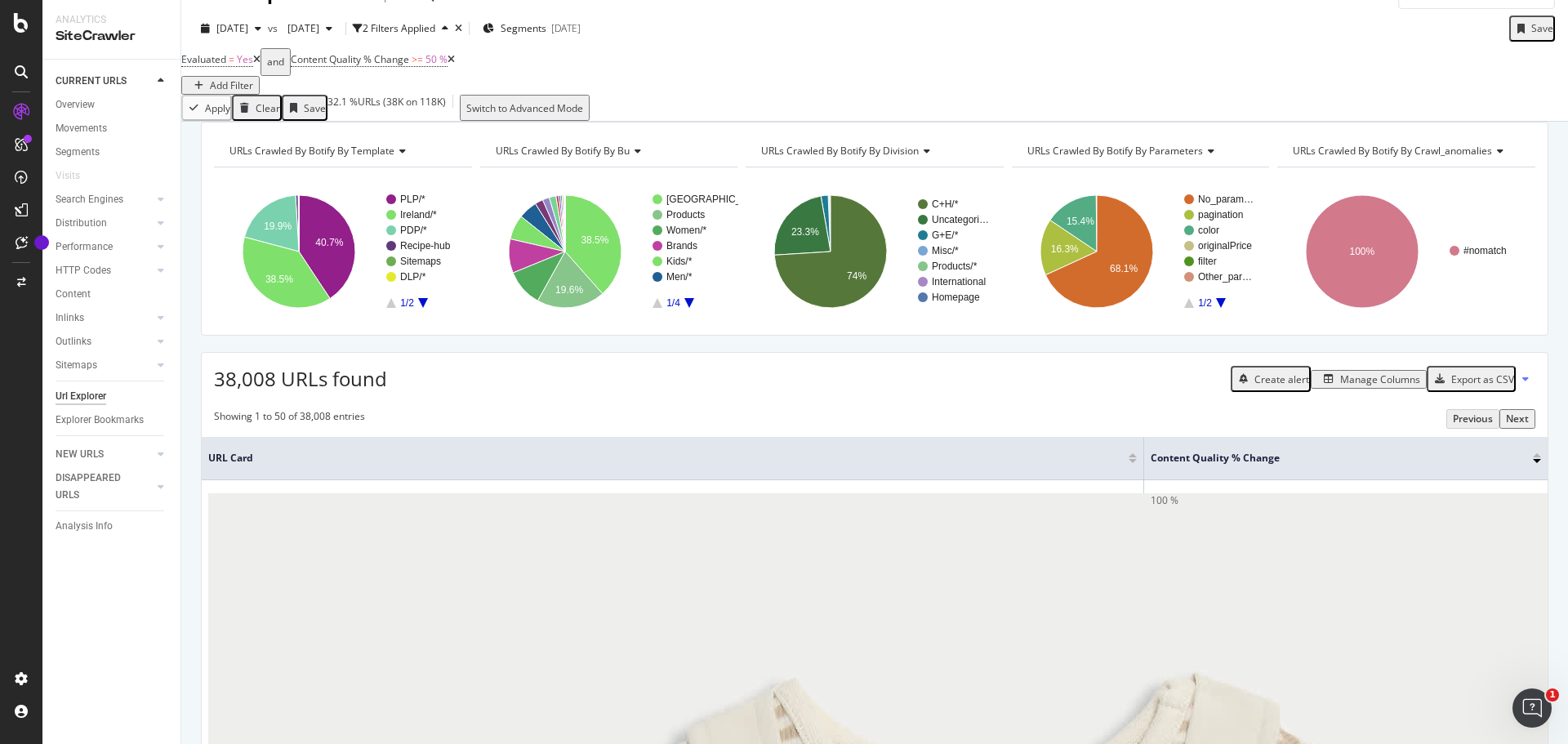
scroll to position [34, 0]
click at [1354, 385] on div "Manage Columns" at bounding box center [1379, 378] width 80 height 13
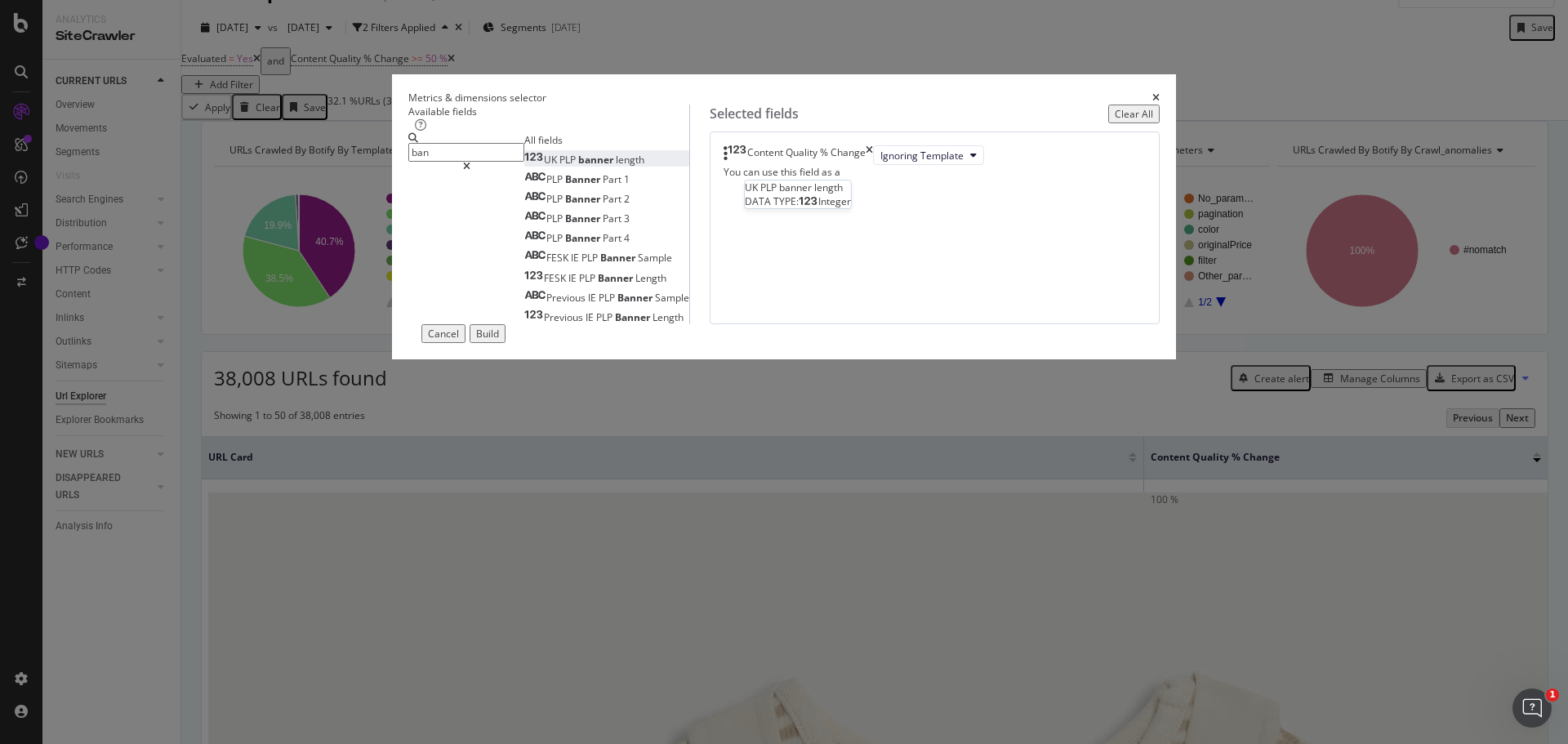
type input "ban"
click at [578, 167] on span "banner" at bounding box center [597, 159] width 38 height 13
click at [873, 165] on icon "times" at bounding box center [869, 155] width 8 height 19
click at [945, 160] on icon "modal" at bounding box center [948, 155] width 7 height 10
click at [907, 293] on span "Diff Between Crawls" at bounding box center [883, 300] width 93 height 14
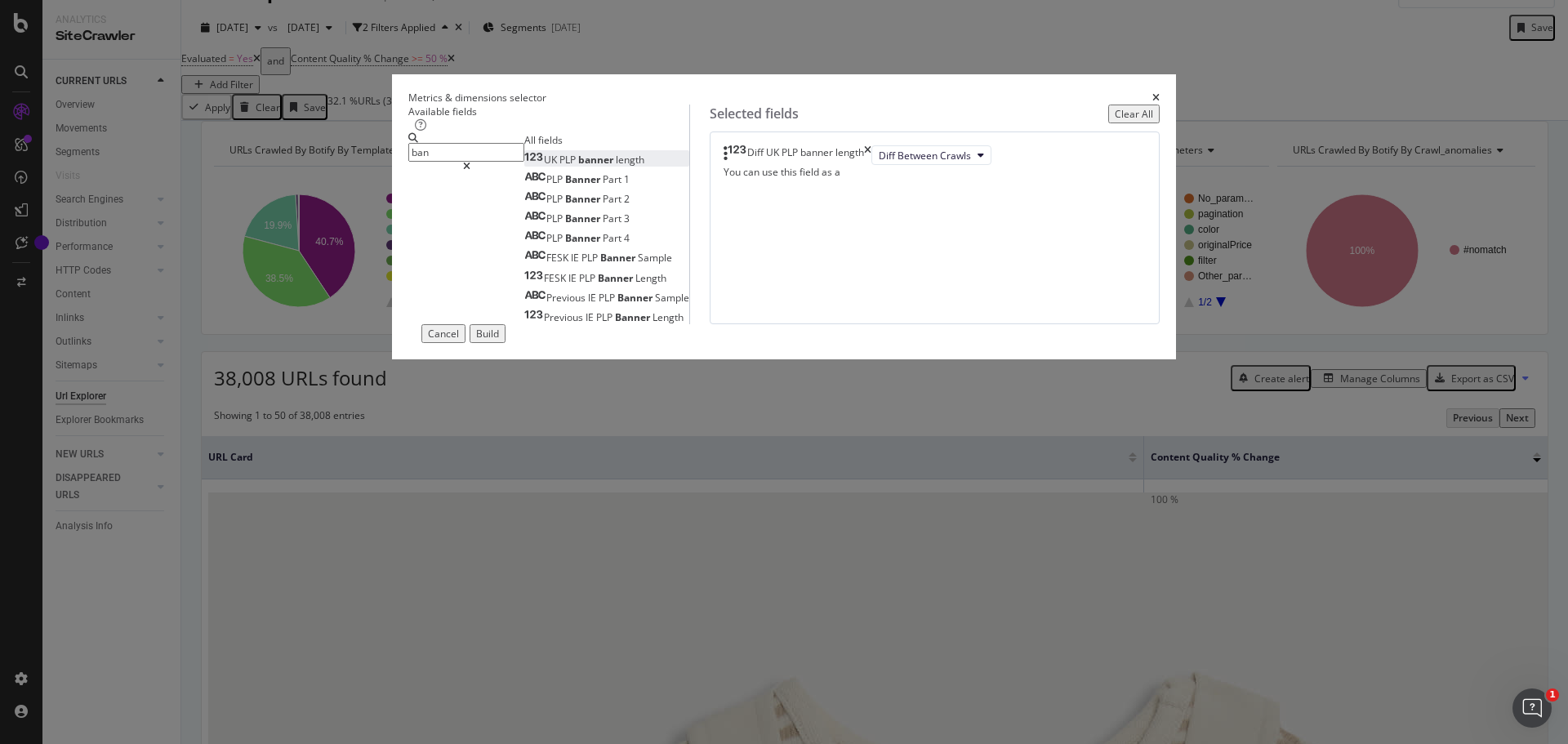
click at [499, 340] on div "Build" at bounding box center [488, 333] width 23 height 13
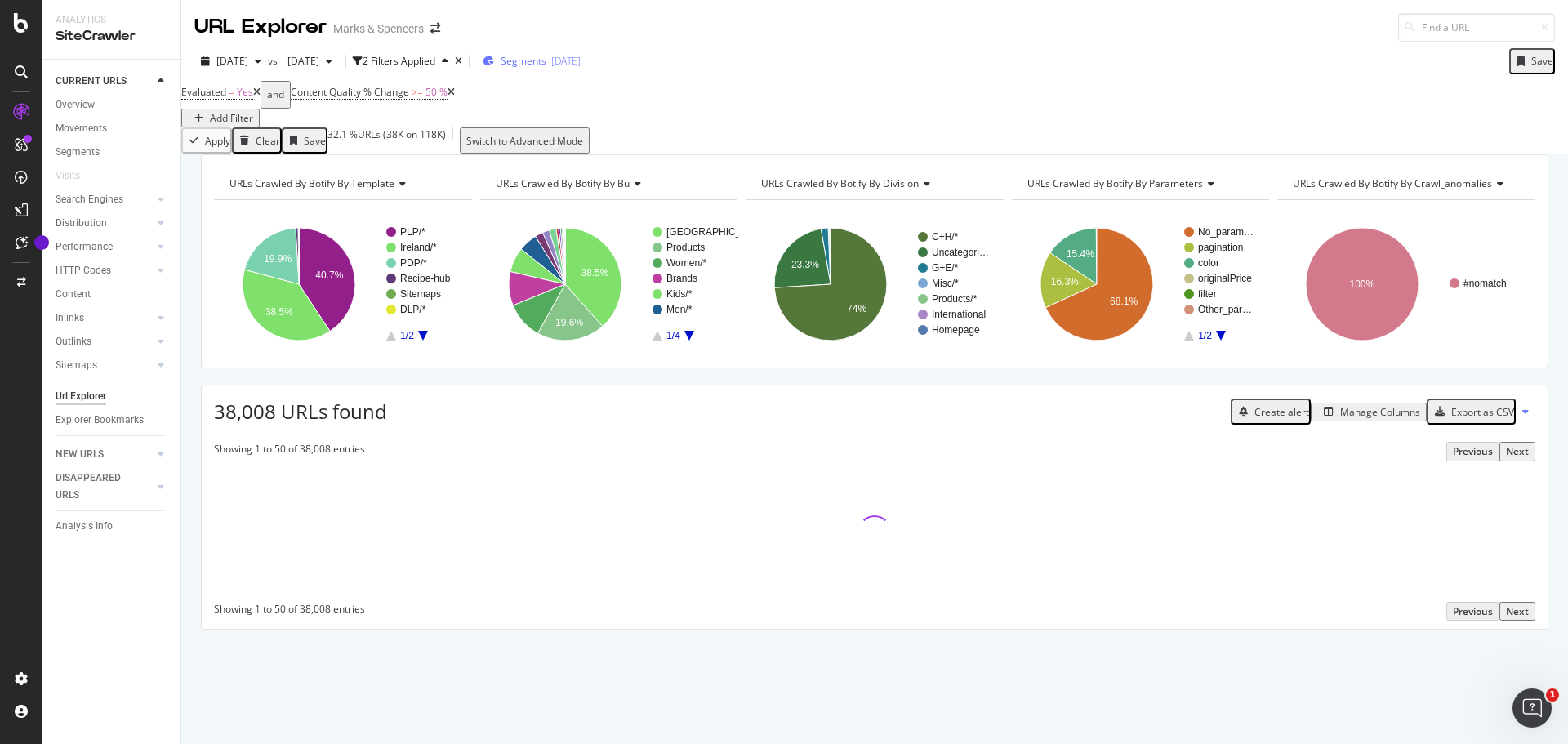
click at [580, 62] on div "[DATE]" at bounding box center [566, 61] width 29 height 13
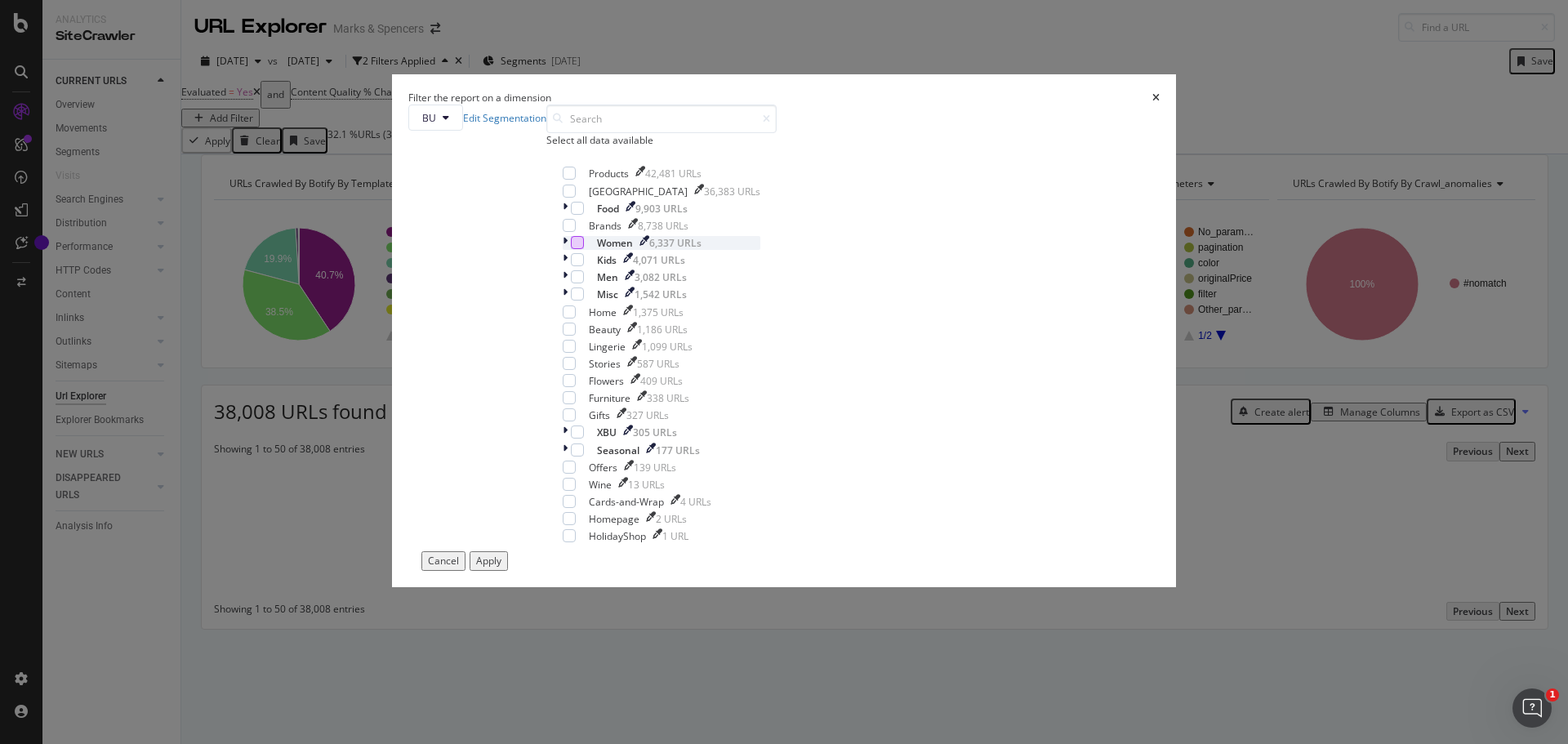
click at [584, 249] on div "modal" at bounding box center [577, 243] width 13 height 13
click at [501, 568] on div "Apply" at bounding box center [489, 560] width 25 height 13
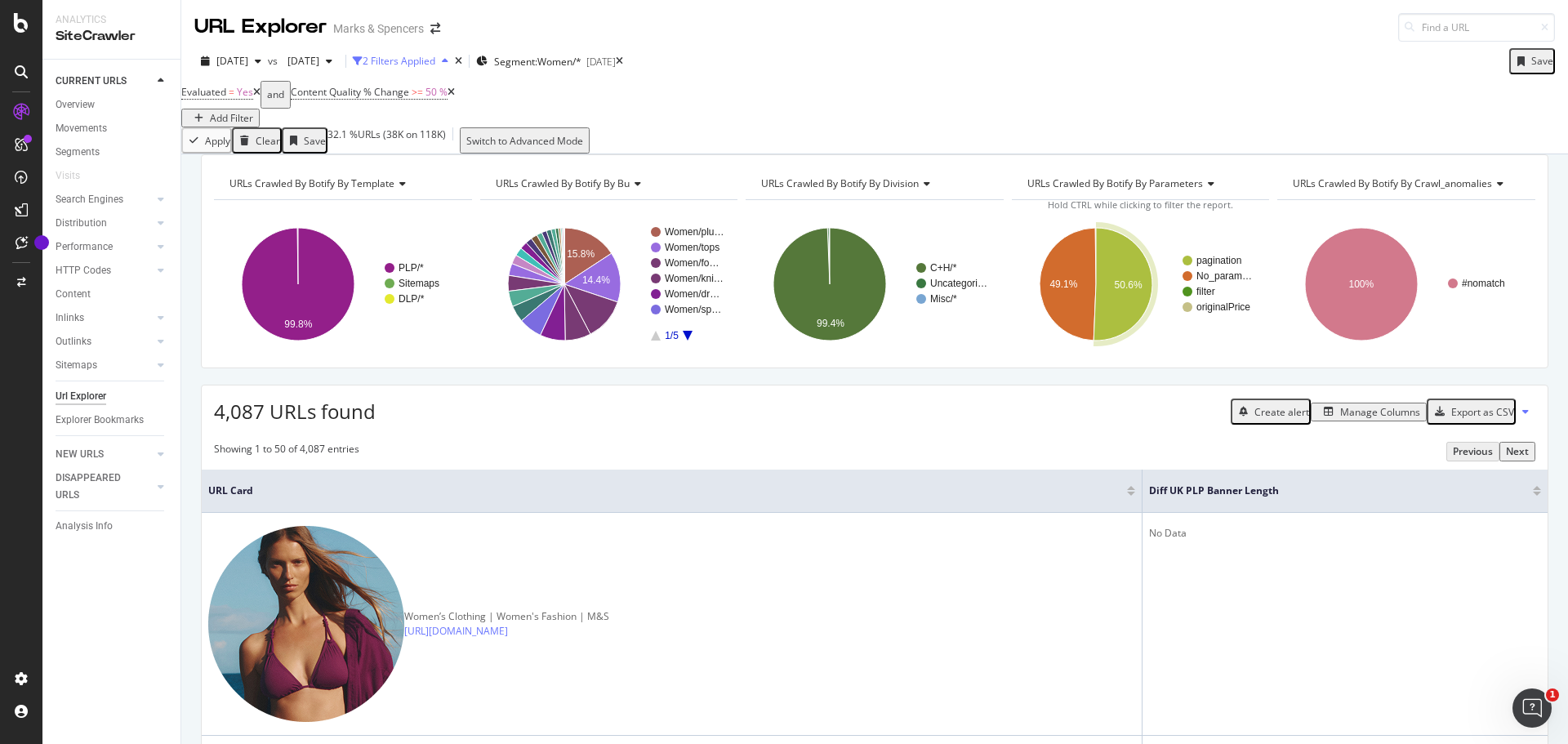
click at [436, 62] on div "2 Filters Applied" at bounding box center [398, 61] width 72 height 13
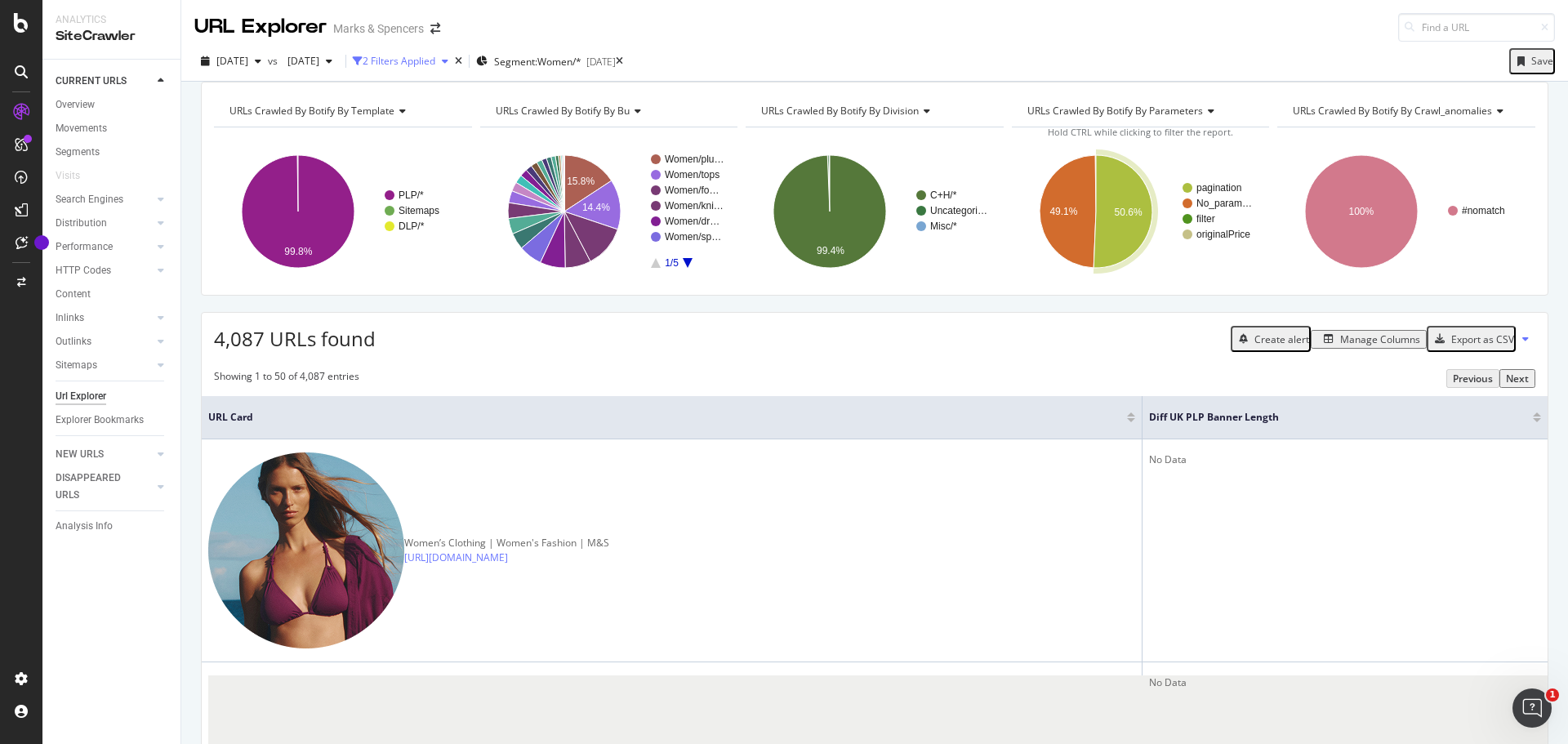
click at [436, 63] on div "2 Filters Applied" at bounding box center [398, 61] width 72 height 13
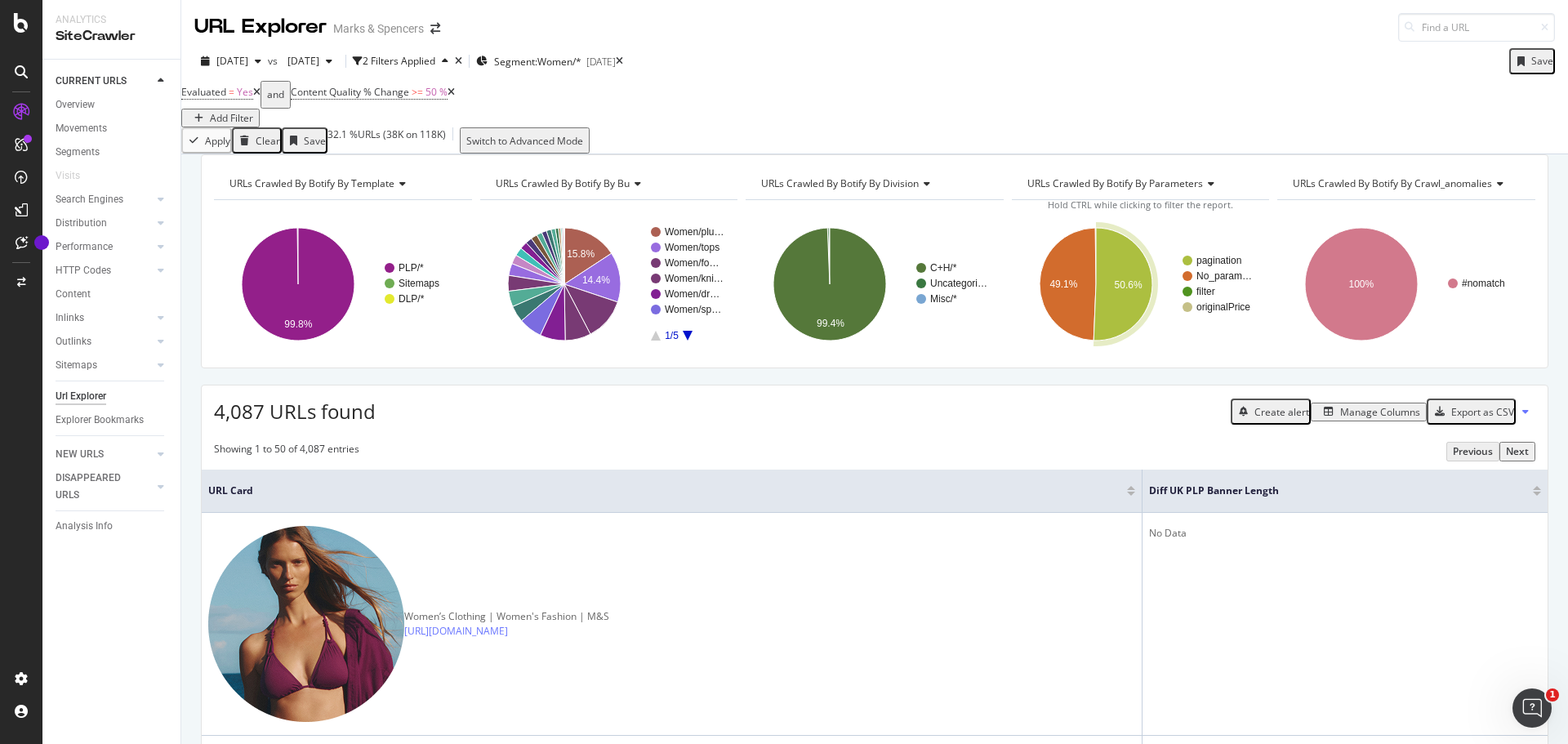
click at [1372, 419] on div "Manage Columns" at bounding box center [1379, 412] width 80 height 13
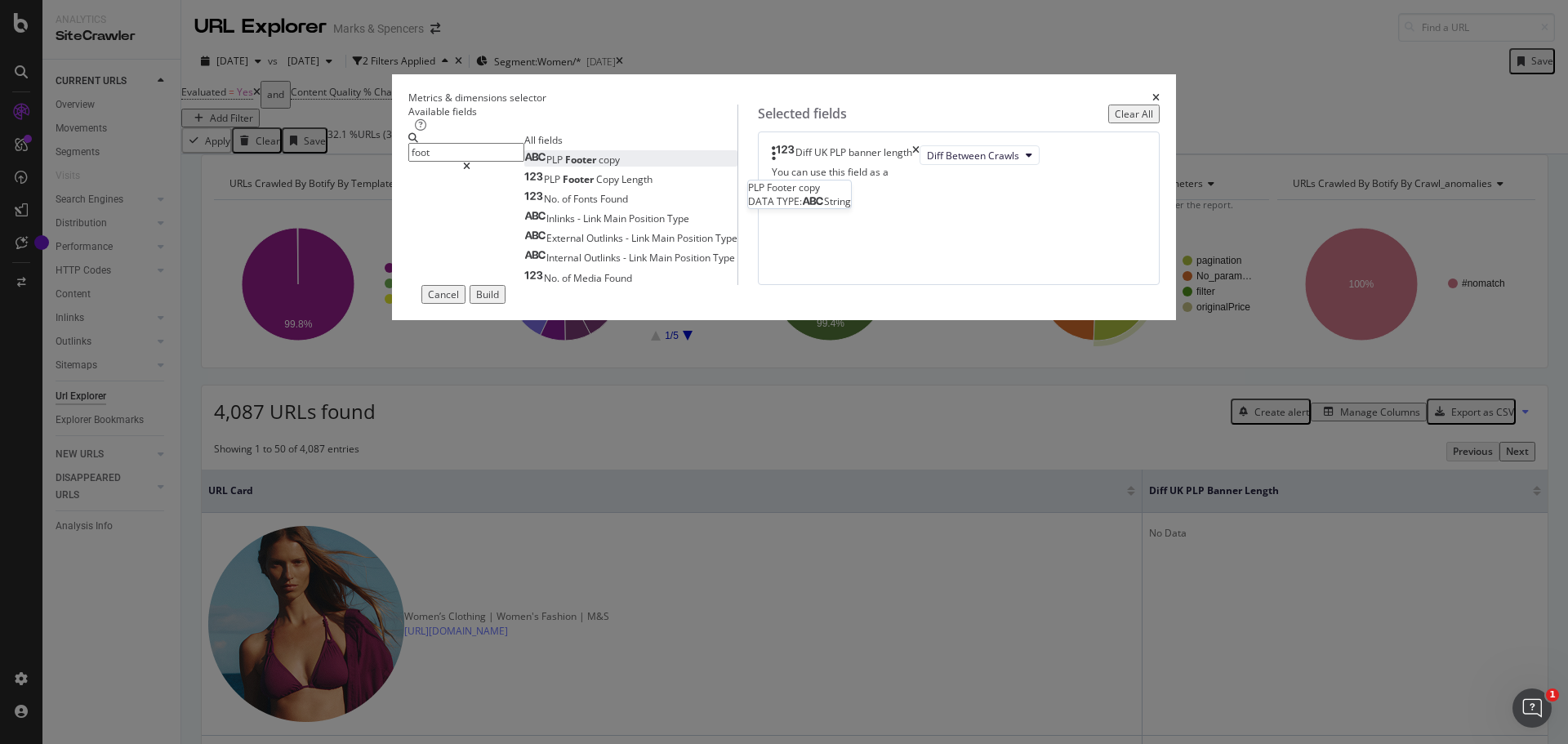
type input "foot"
click at [565, 167] on span "Footer" at bounding box center [581, 159] width 34 height 13
click at [885, 182] on span "On Current Crawl" at bounding box center [924, 175] width 79 height 13
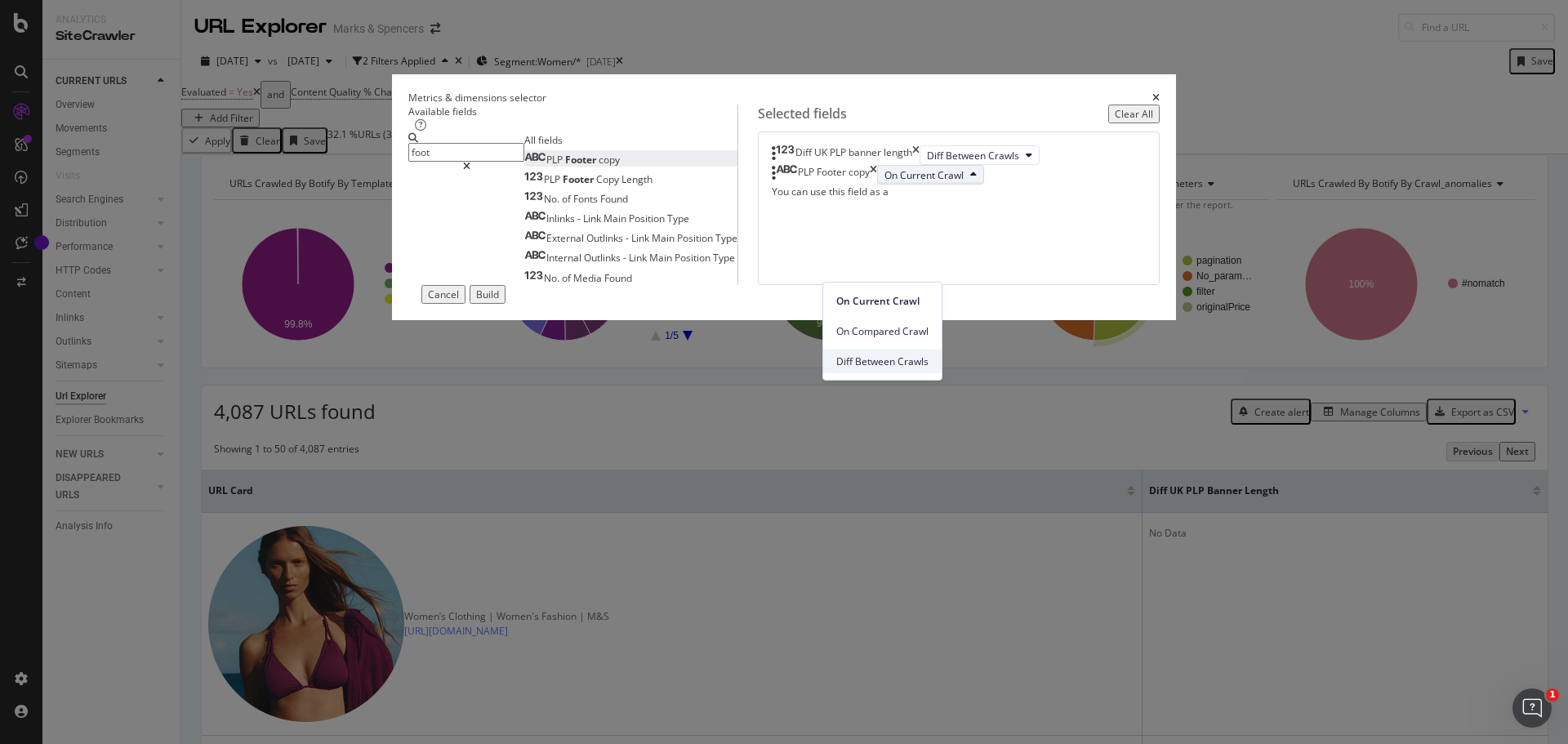
click at [894, 359] on span "Diff Between Crawls" at bounding box center [883, 361] width 93 height 14
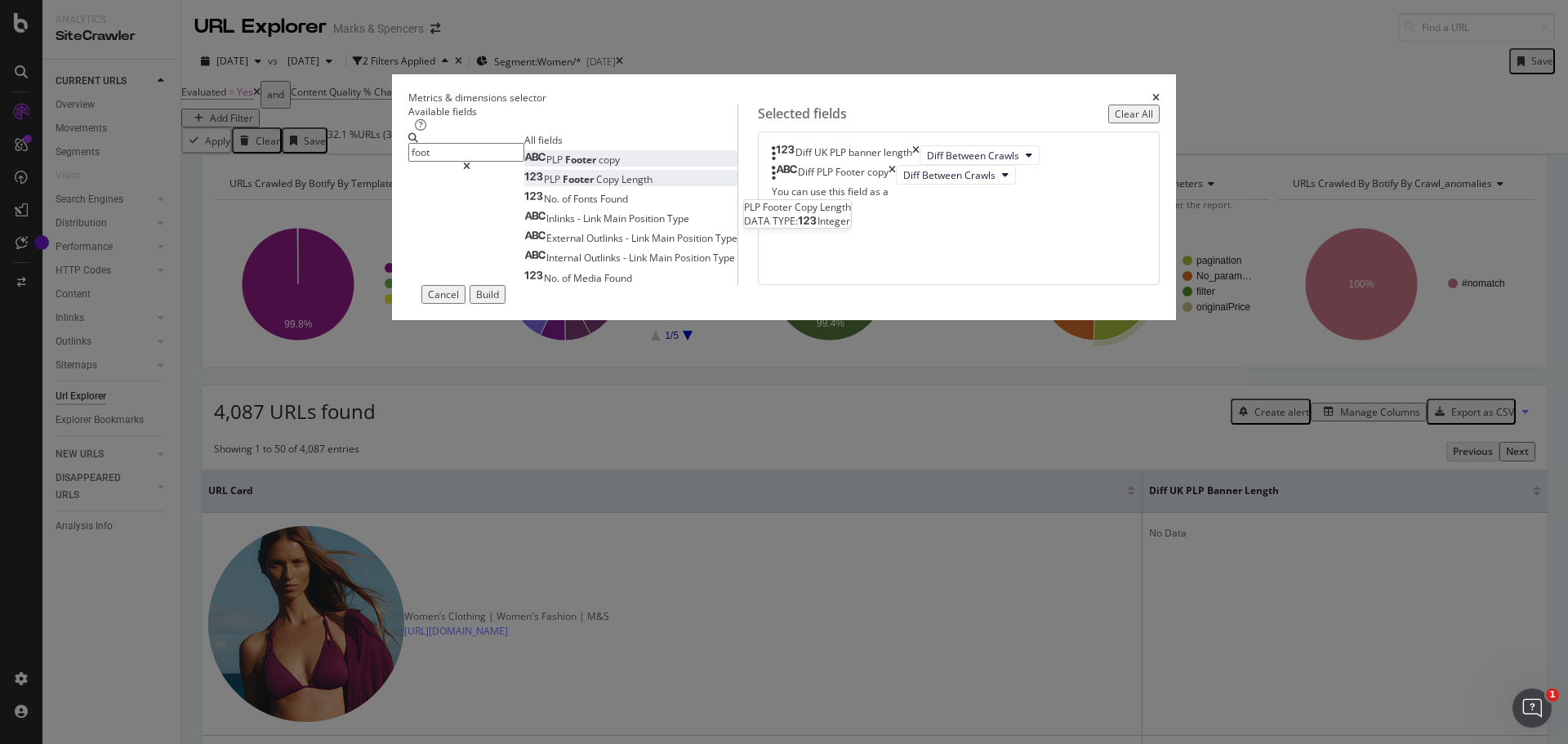
click at [596, 186] on span "Copy" at bounding box center [608, 179] width 25 height 13
click at [917, 201] on span "On Current Crawl" at bounding box center [956, 195] width 79 height 13
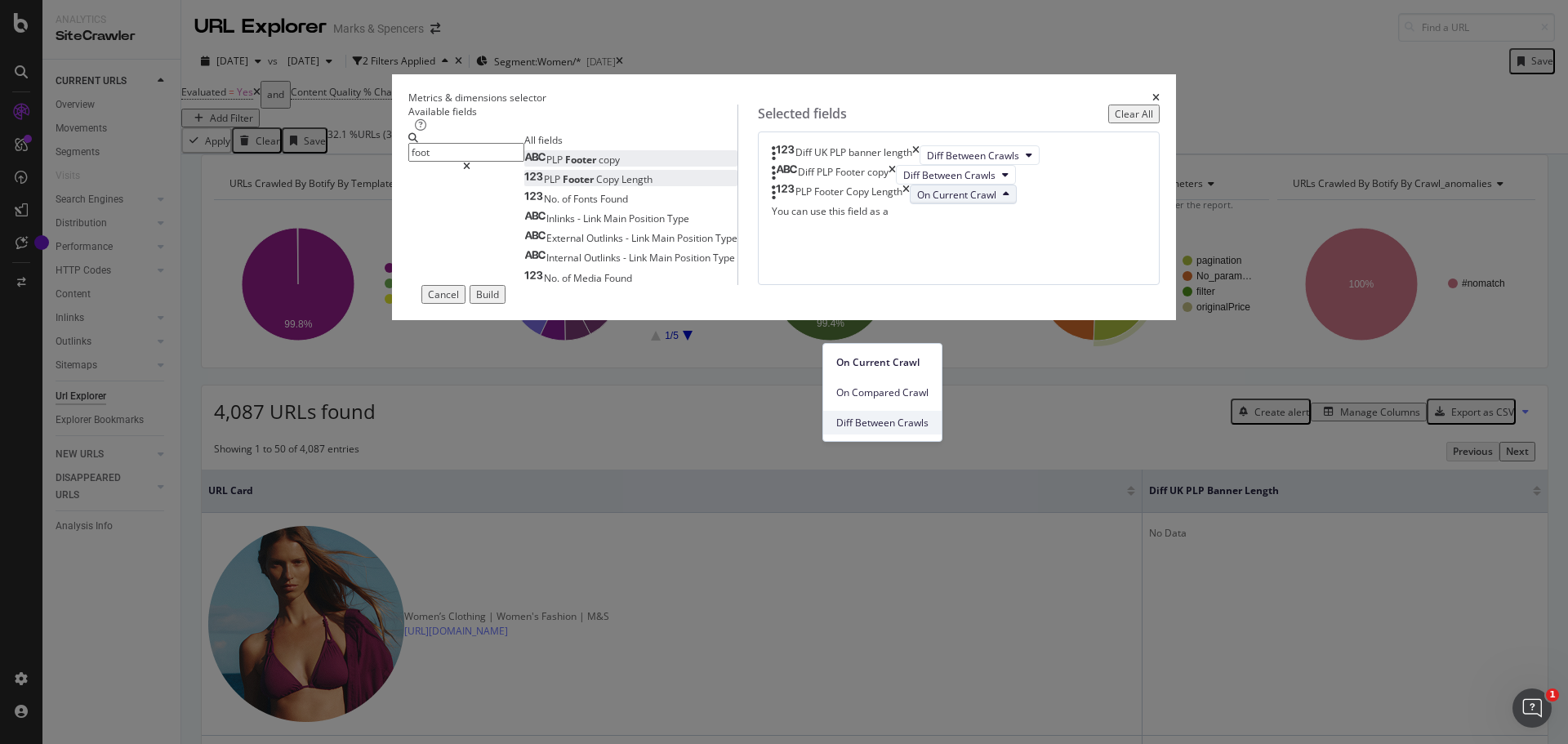
click at [892, 422] on span "Diff Between Crawls" at bounding box center [883, 422] width 93 height 14
click at [499, 302] on div "Build" at bounding box center [488, 294] width 23 height 13
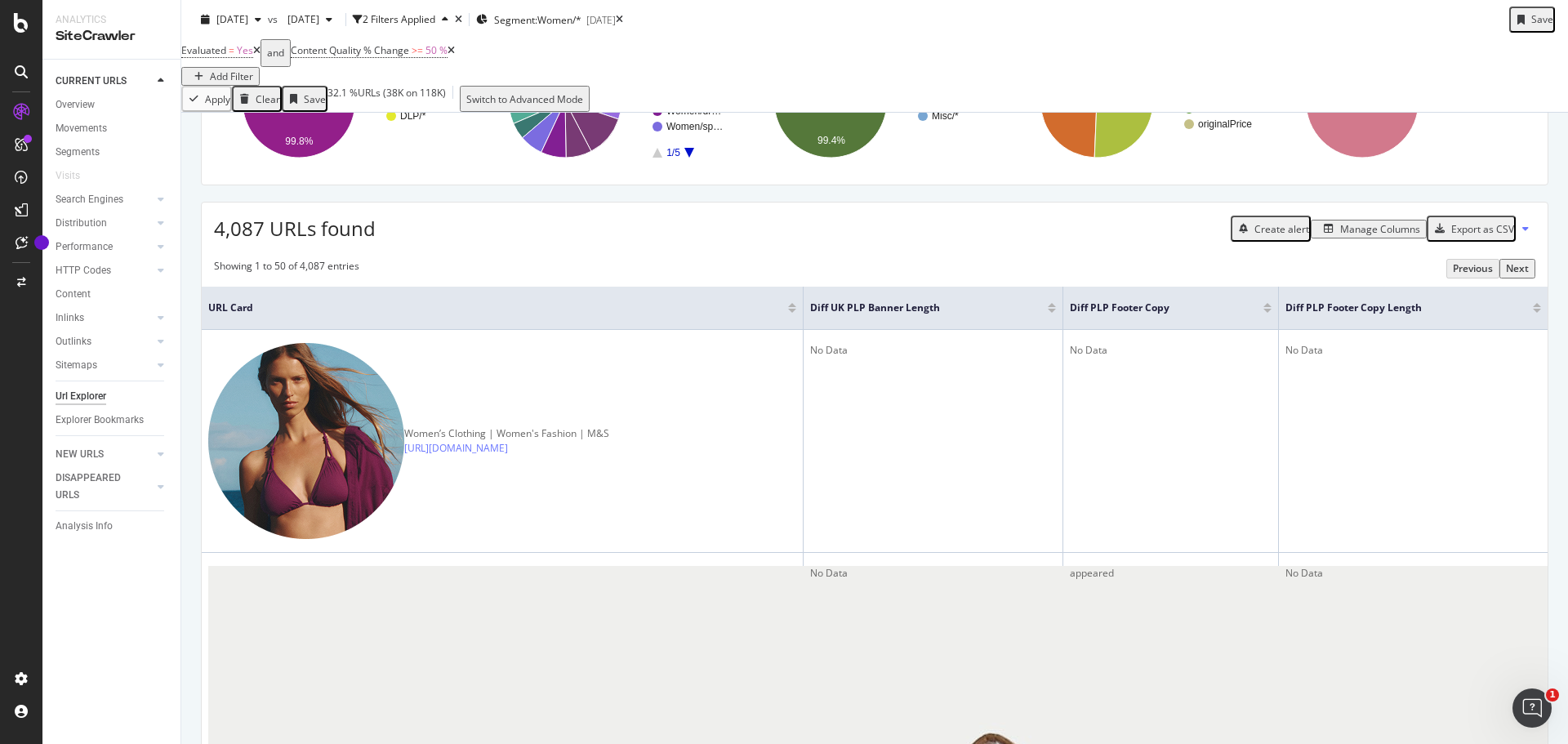
scroll to position [172, 0]
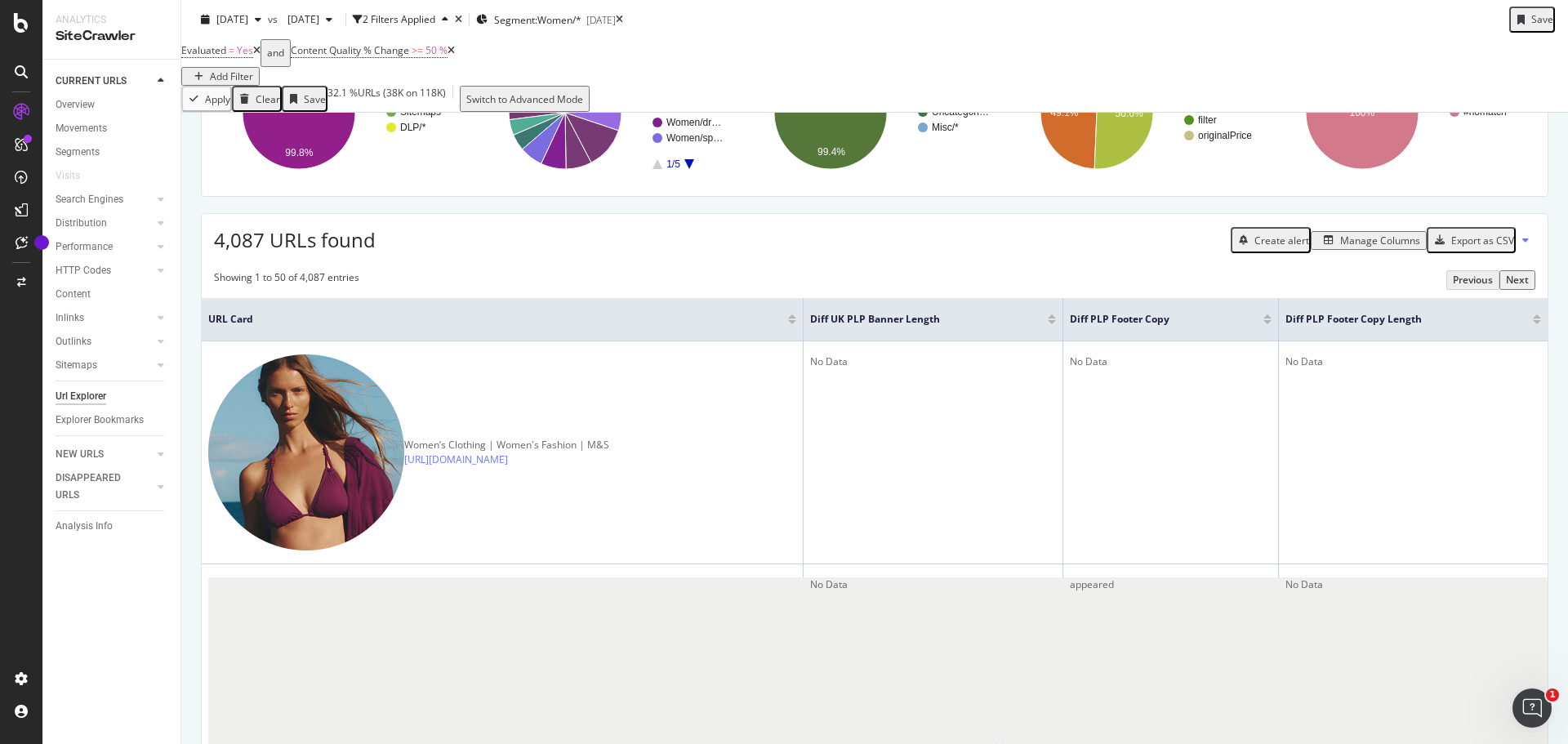
click at [1263, 324] on div at bounding box center [1267, 322] width 8 height 4
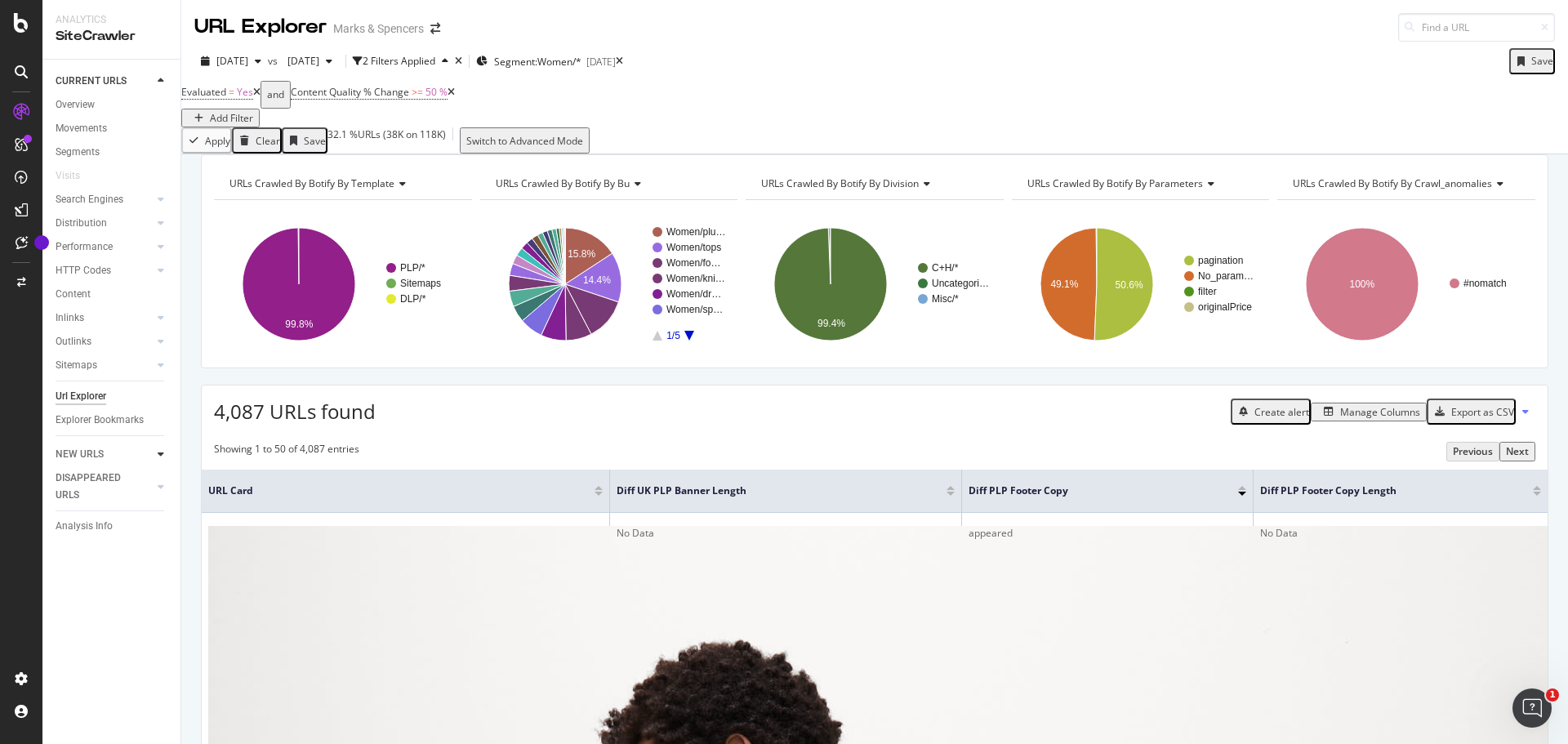
click at [157, 457] on div at bounding box center [160, 454] width 16 height 16
click at [71, 125] on div "Overview" at bounding box center [75, 129] width 40 height 17
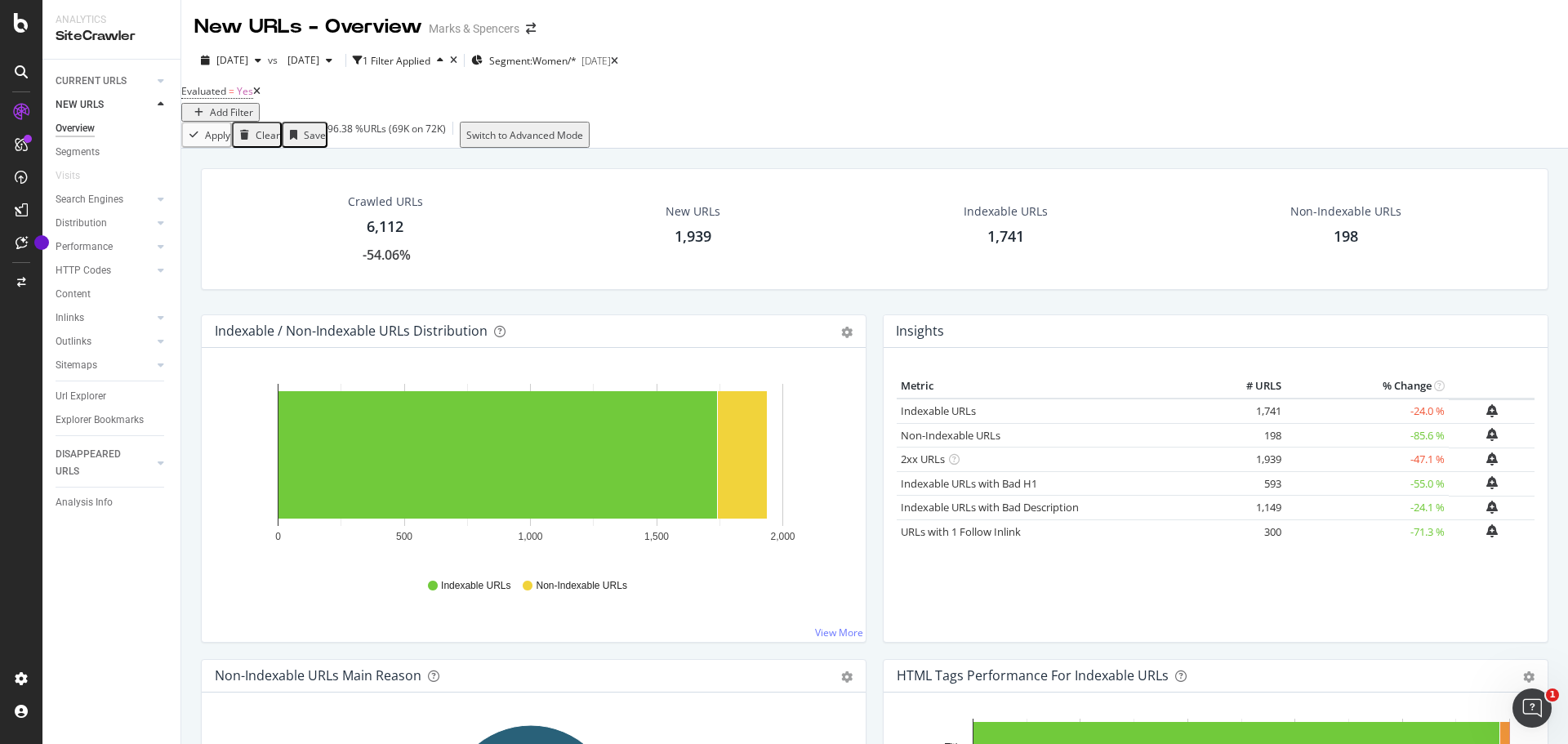
click at [681, 248] on div "1,939" at bounding box center [693, 237] width 37 height 21
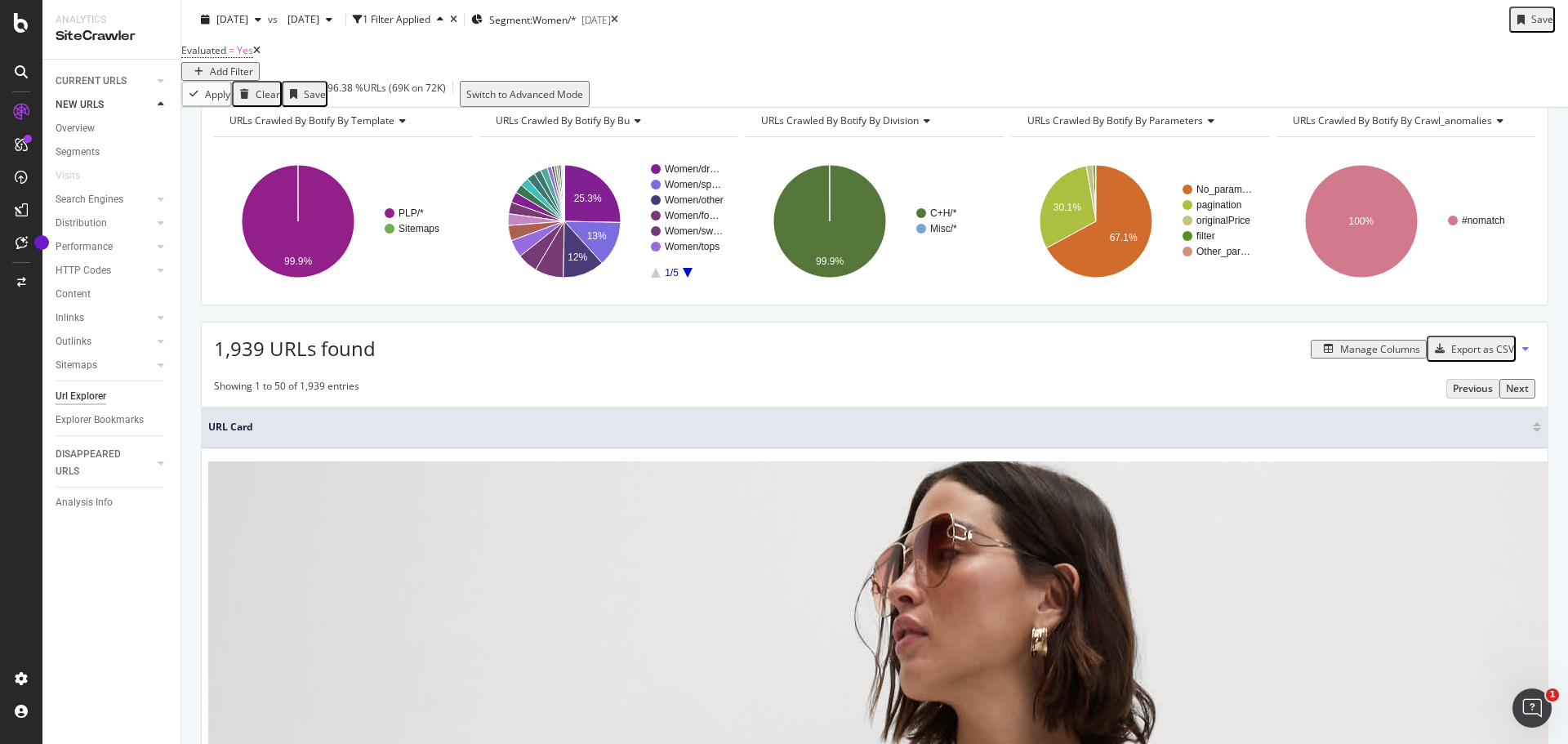
scroll to position [57, 0]
click at [1348, 357] on div "Manage Columns" at bounding box center [1379, 350] width 80 height 13
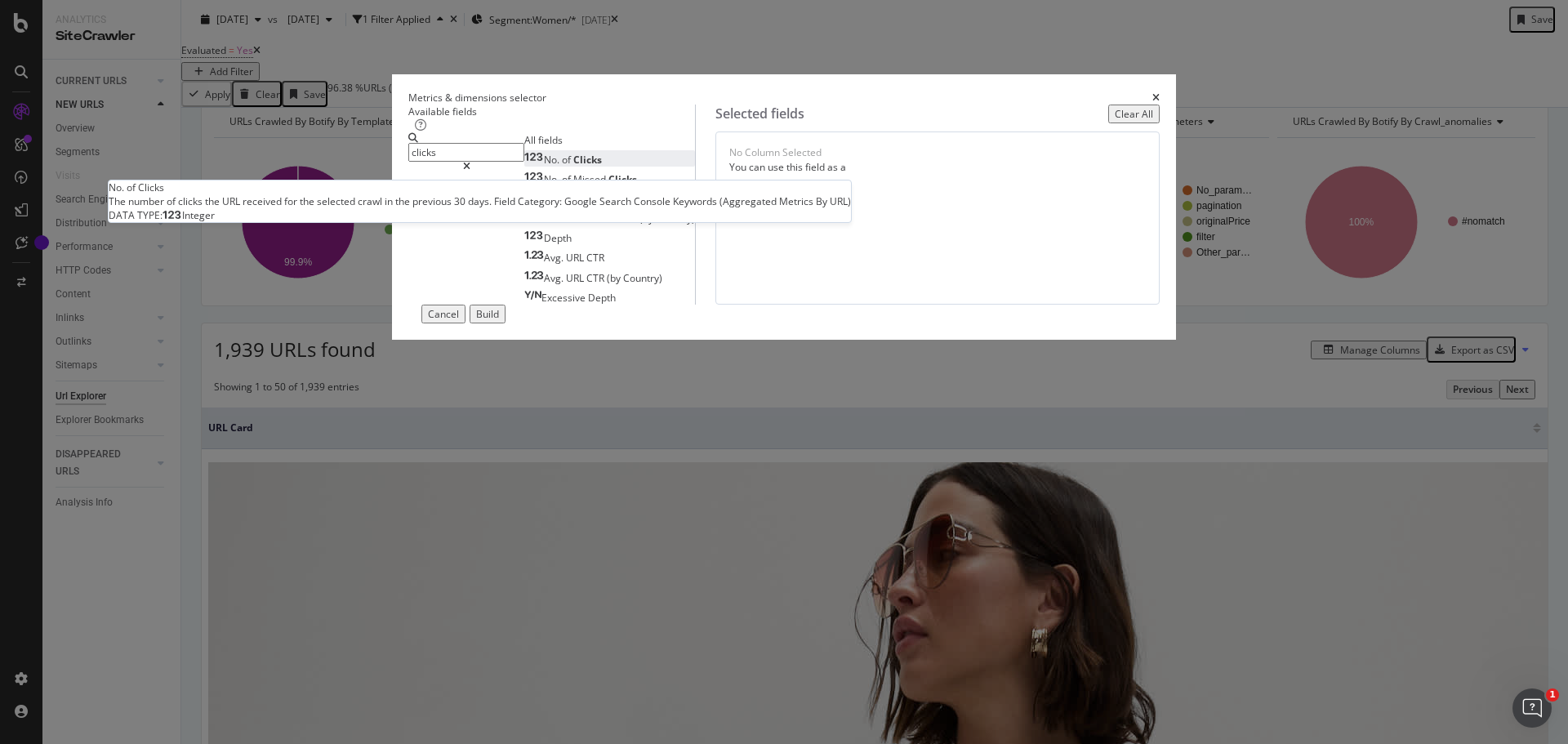
type input "clicks"
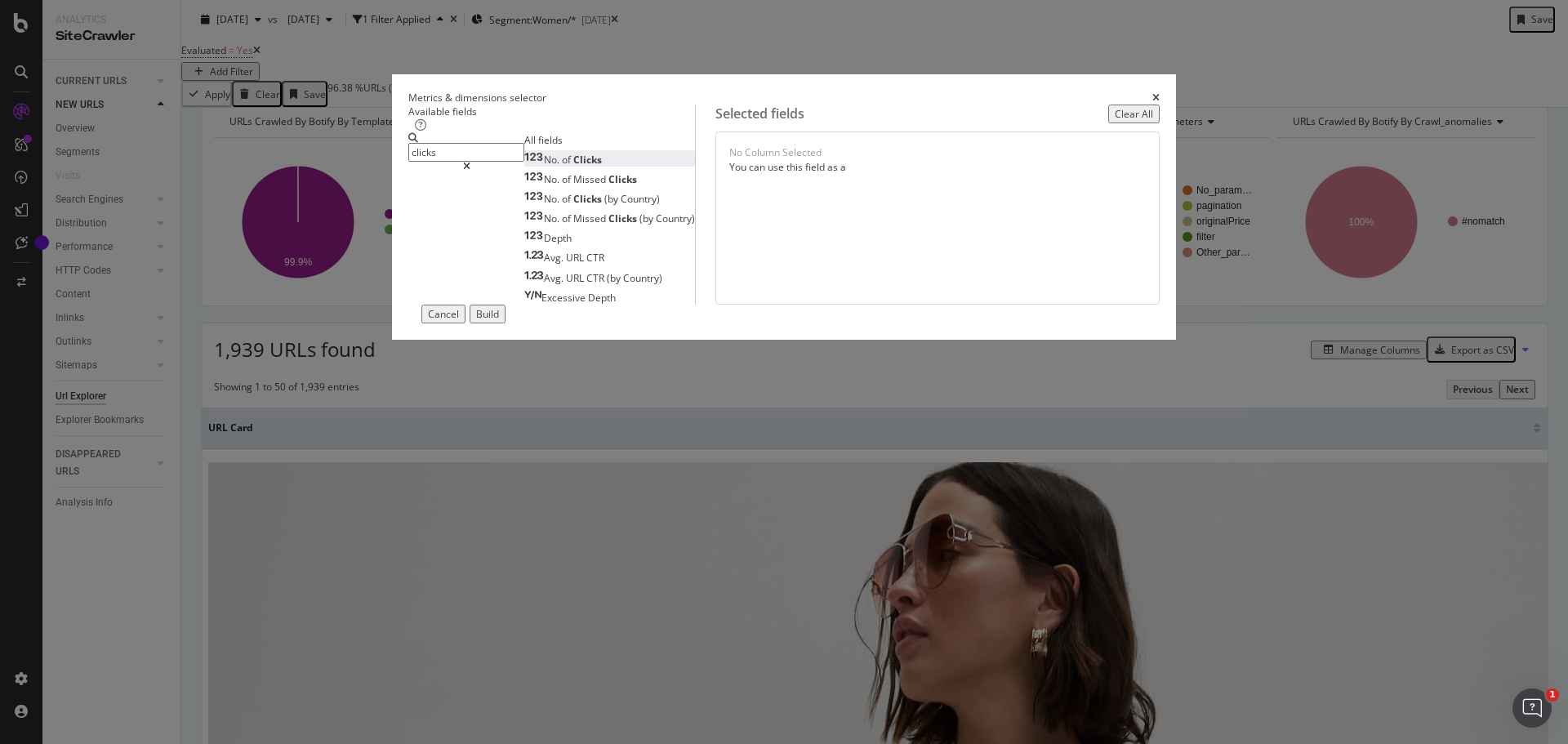
click at [567, 167] on div "No. of Clicks" at bounding box center [563, 159] width 77 height 13
click at [499, 321] on div "Build" at bounding box center [488, 314] width 23 height 13
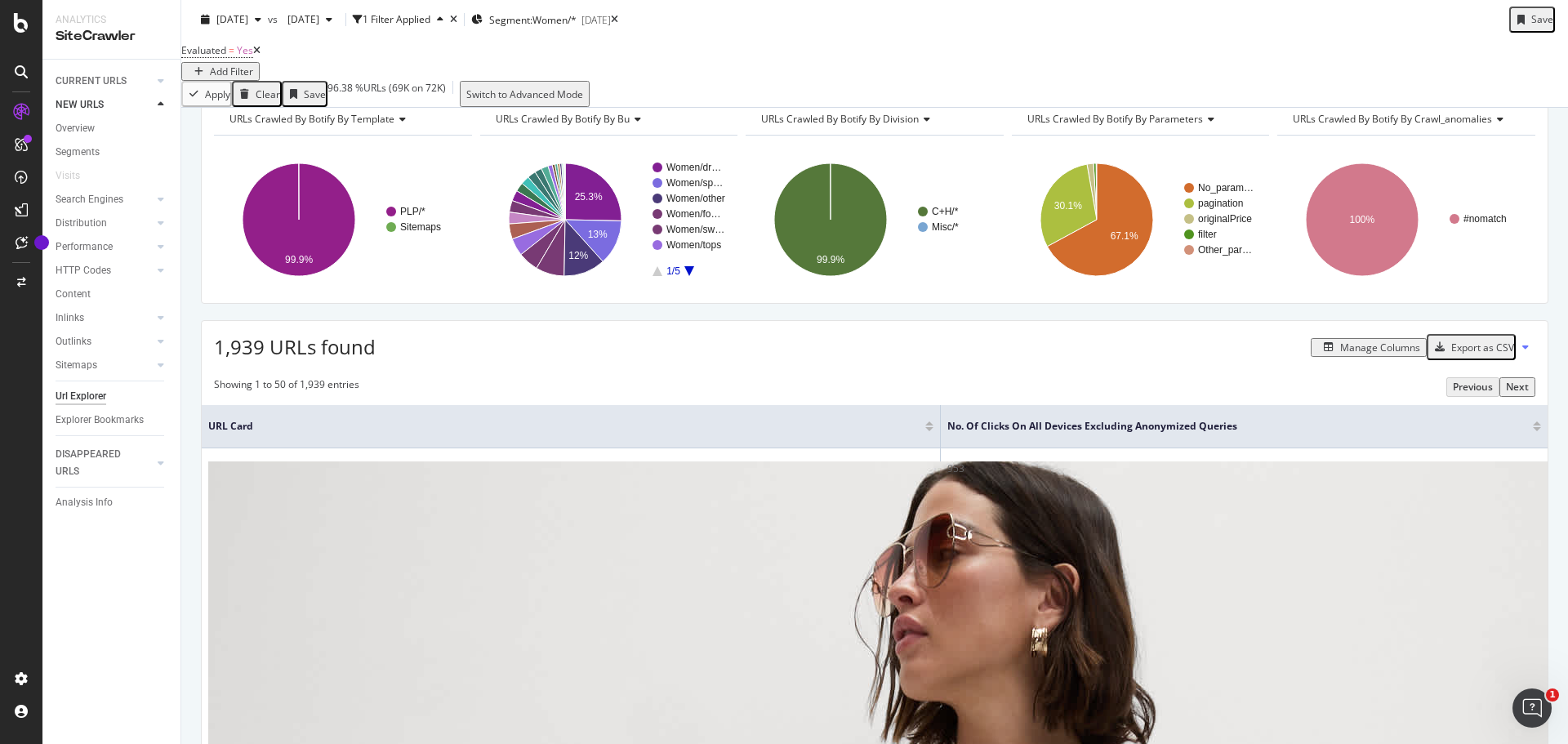
scroll to position [63, 0]
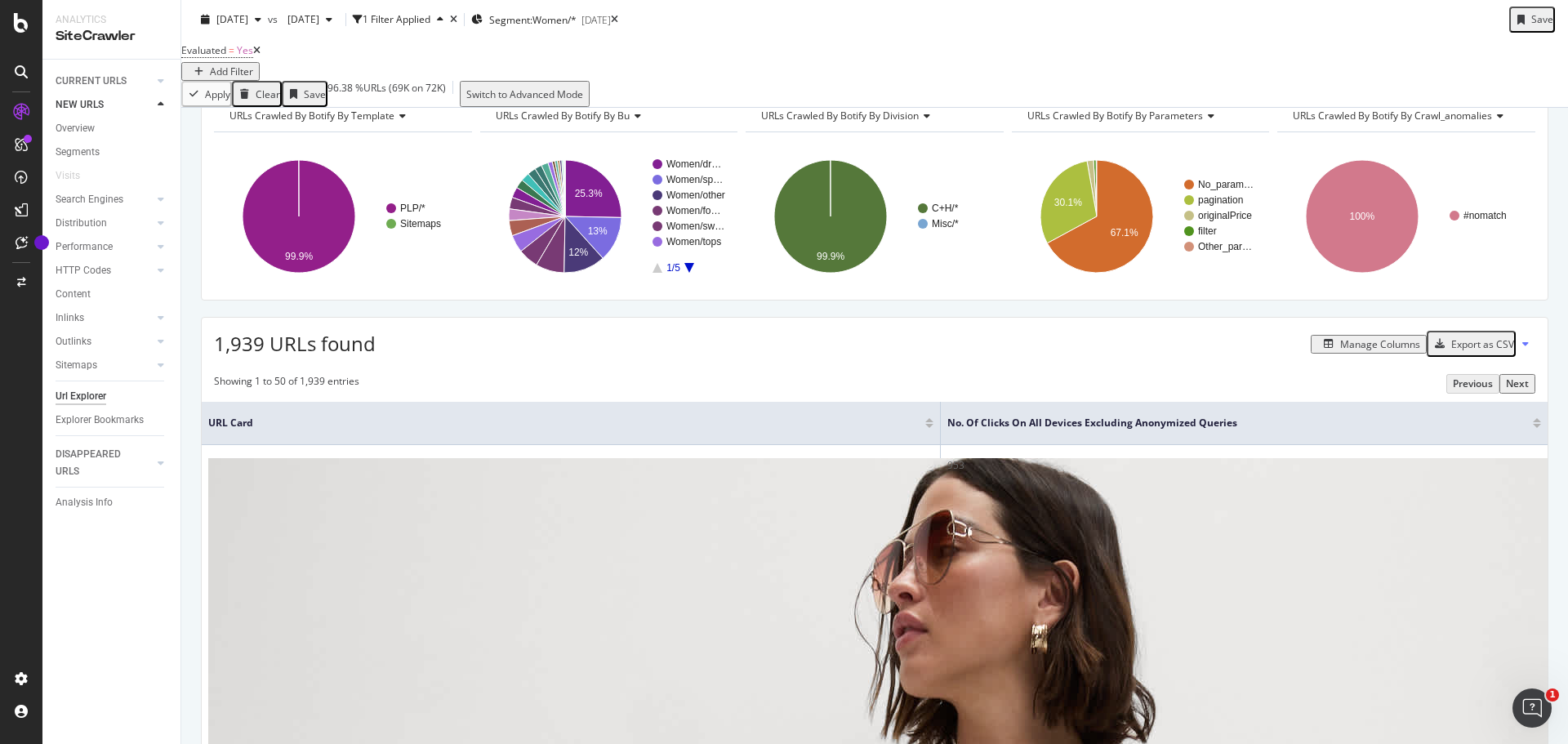
click at [1532, 428] on div at bounding box center [1536, 426] width 8 height 4
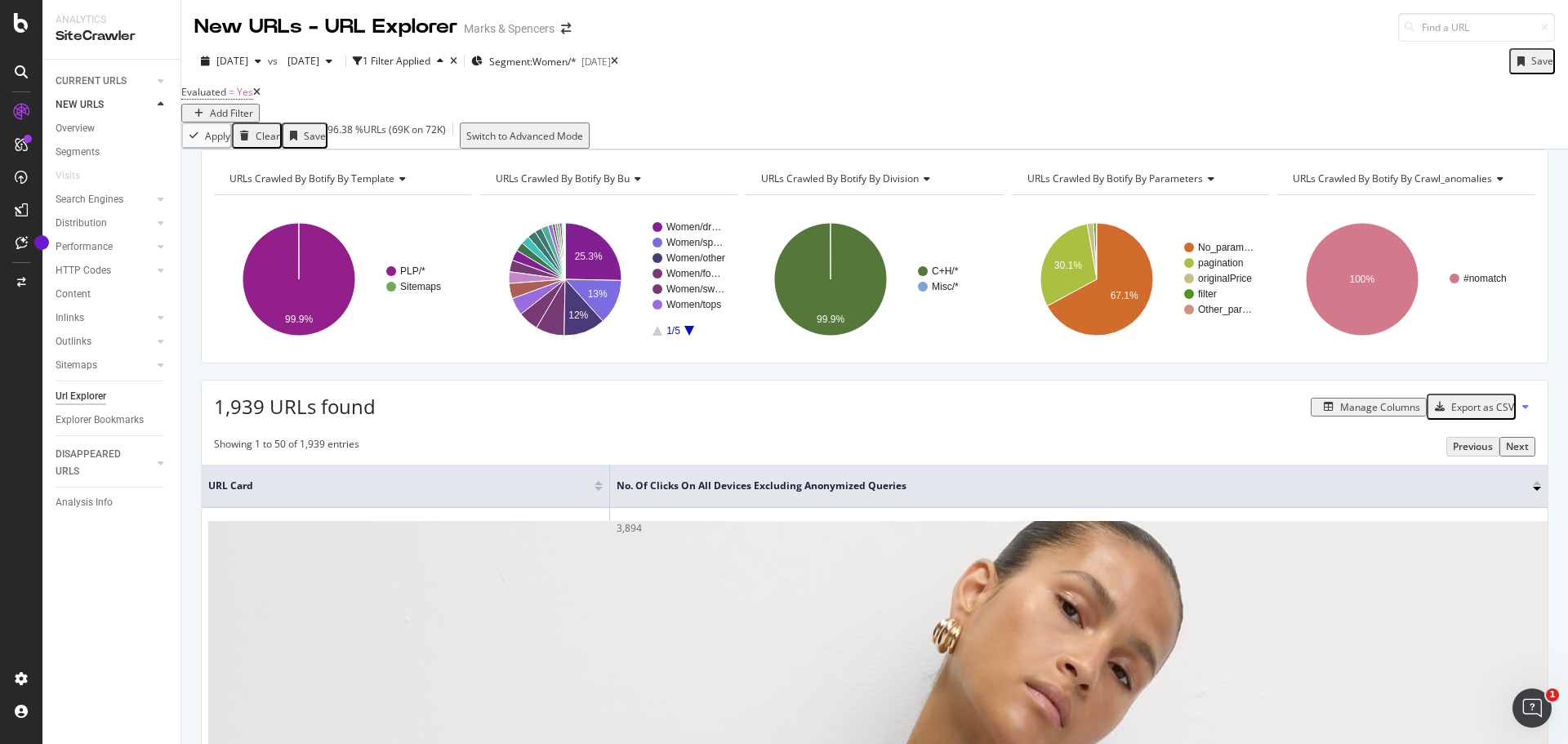
click at [1343, 414] on div "Manage Columns" at bounding box center [1369, 407] width 103 height 13
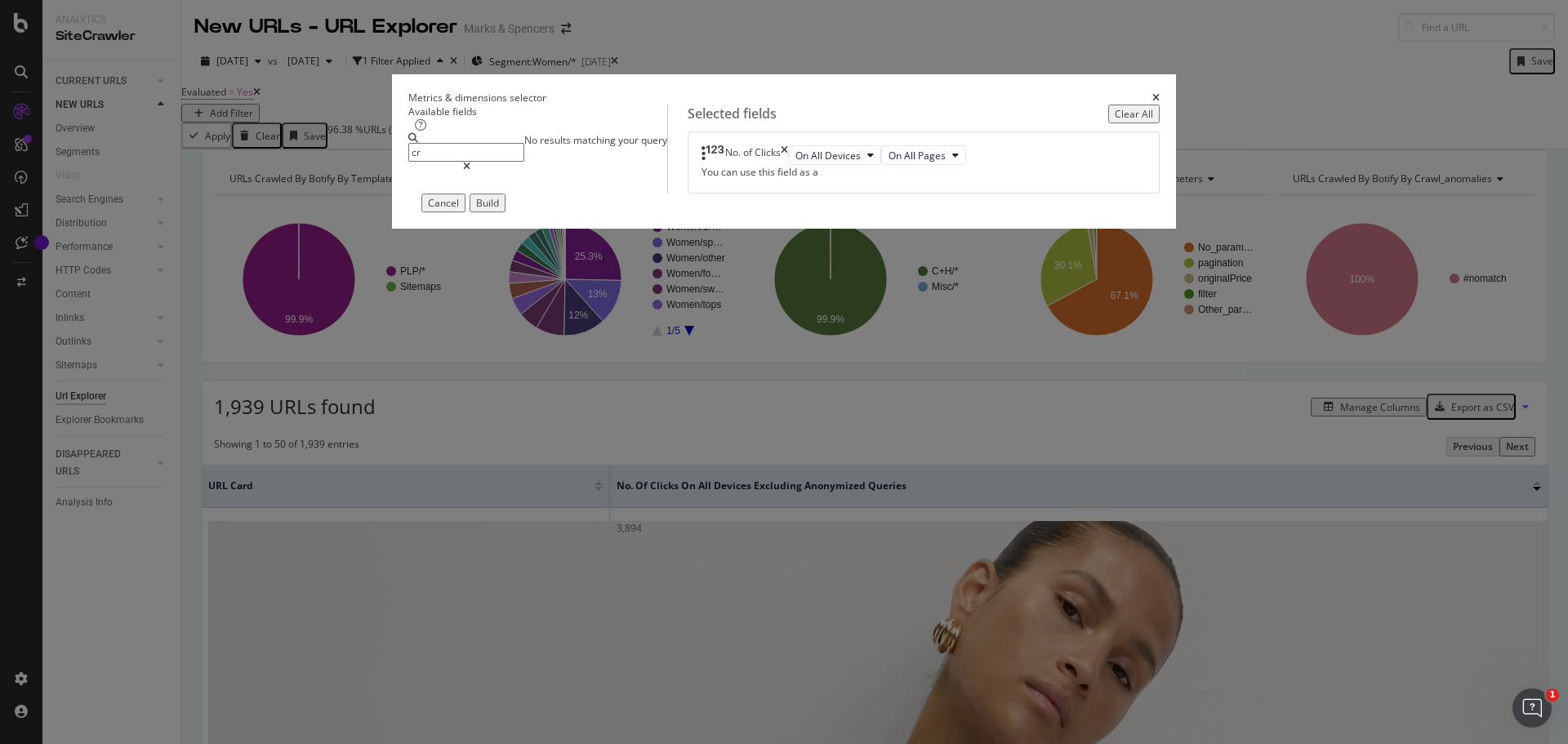
type input "c"
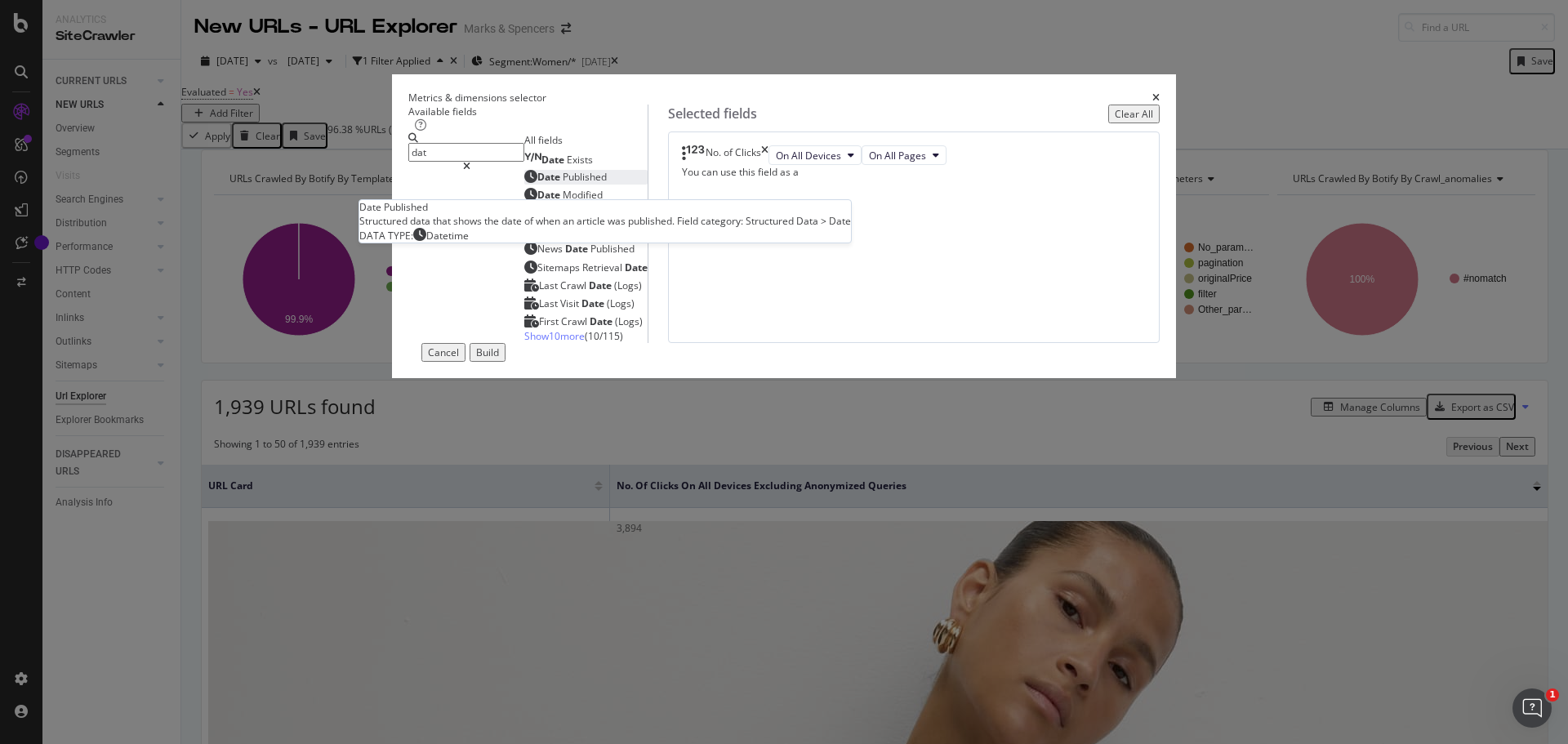
type input "dat"
click at [598, 184] on div "Date Published" at bounding box center [566, 176] width 83 height 13
click at [499, 359] on div "Build" at bounding box center [488, 352] width 23 height 13
